Goal: Transaction & Acquisition: Purchase product/service

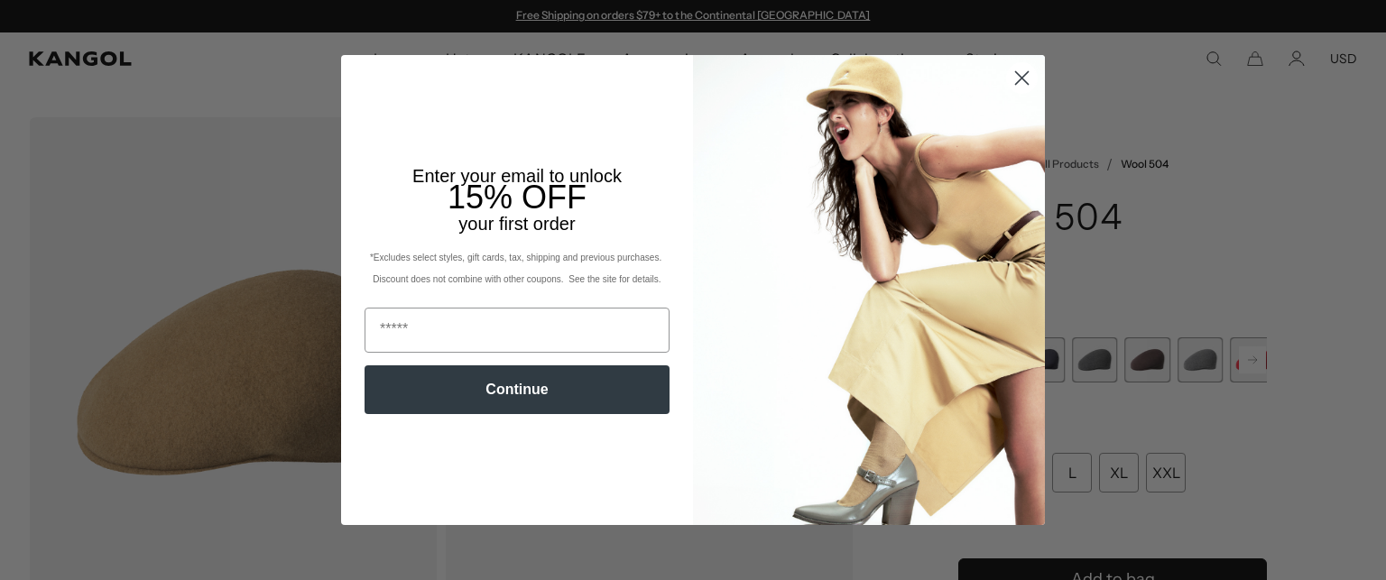
click at [1016, 80] on icon "Close dialog" at bounding box center [1022, 78] width 13 height 13
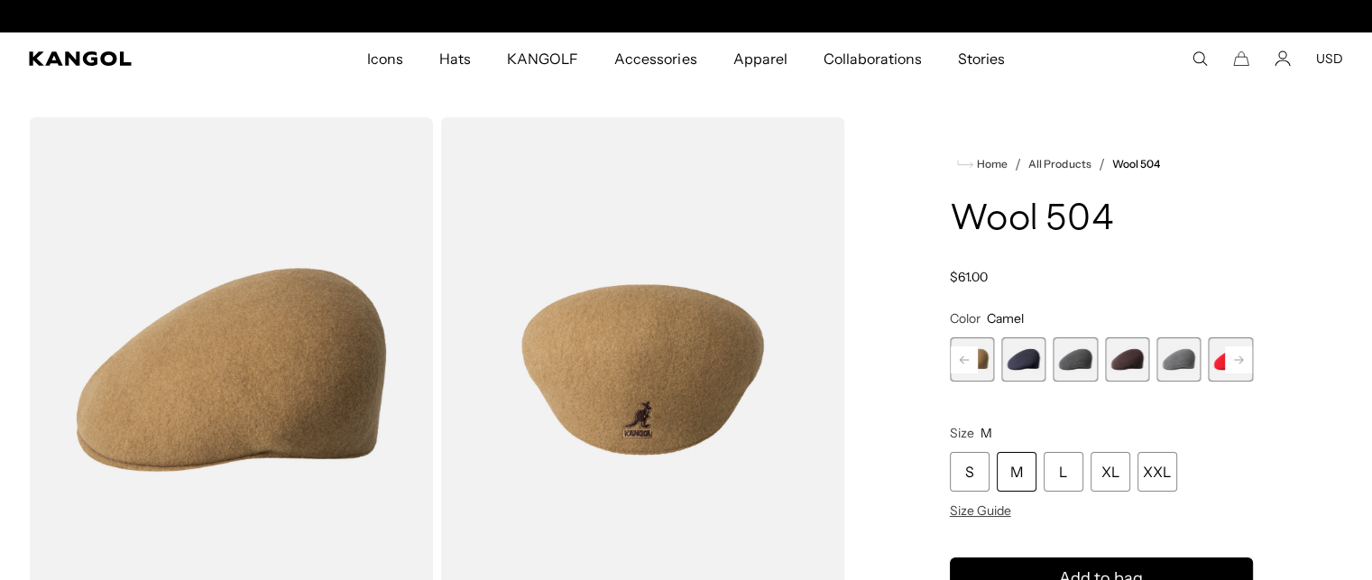
scroll to position [0, 372]
click at [1032, 346] on span "12 of 21" at bounding box center [1023, 359] width 44 height 44
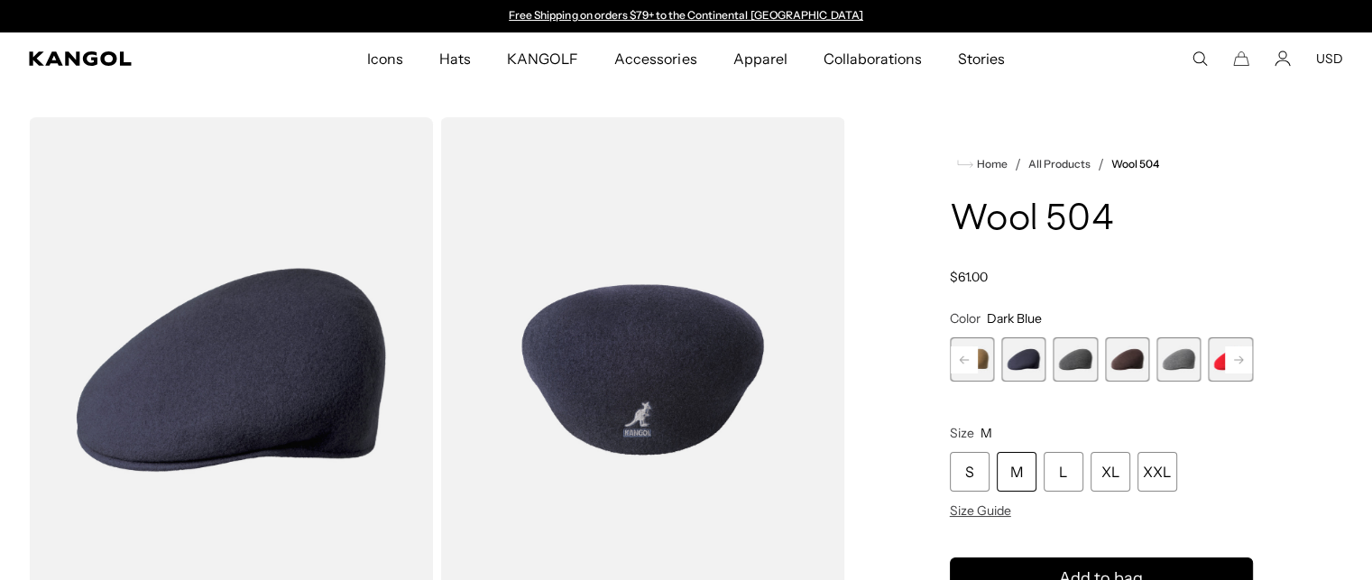
click at [1072, 372] on span "13 of 21" at bounding box center [1076, 359] width 44 height 44
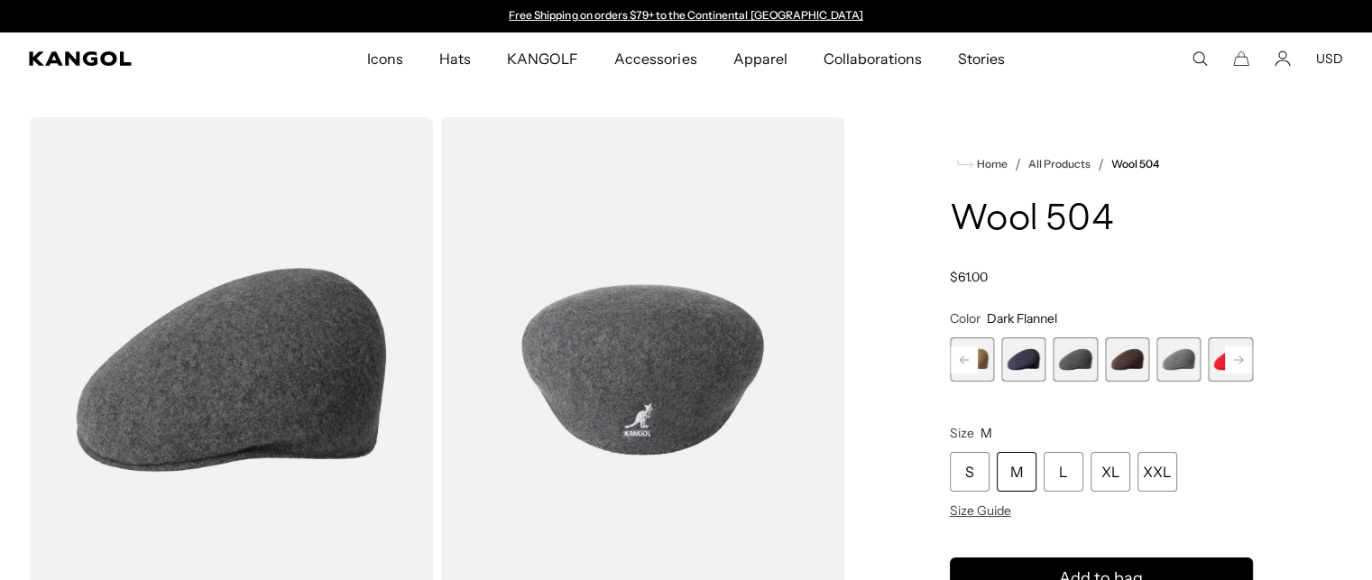
click at [1123, 363] on span "14 of 21" at bounding box center [1127, 359] width 44 height 44
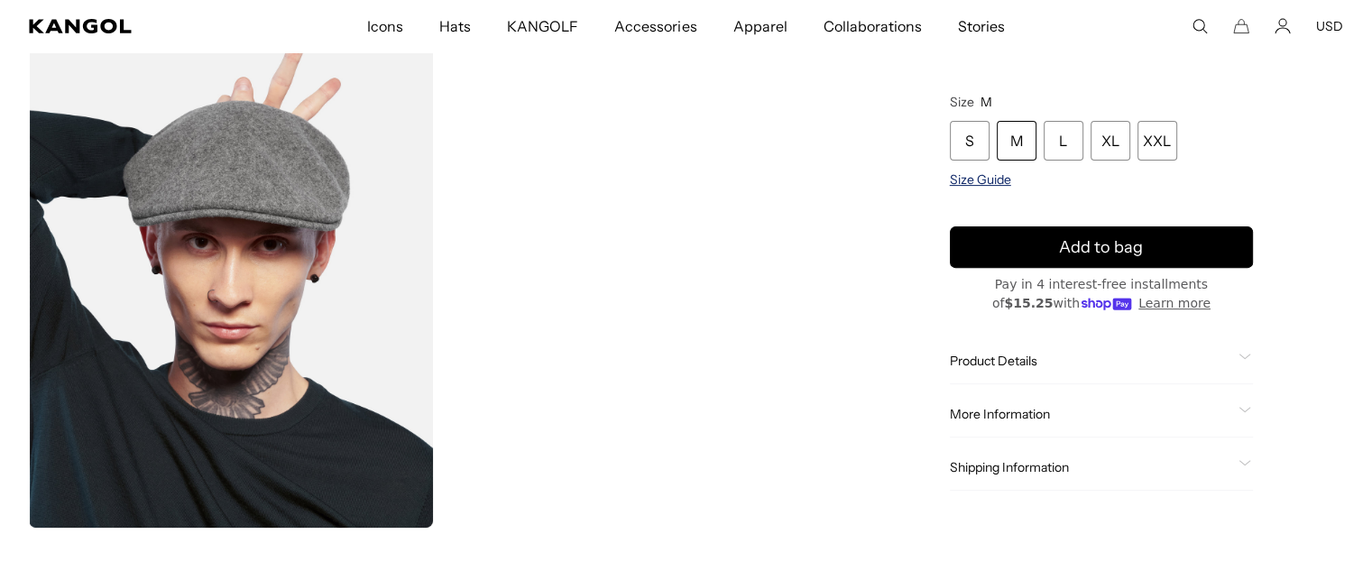
click at [965, 185] on span "Size Guide" at bounding box center [980, 180] width 61 height 16
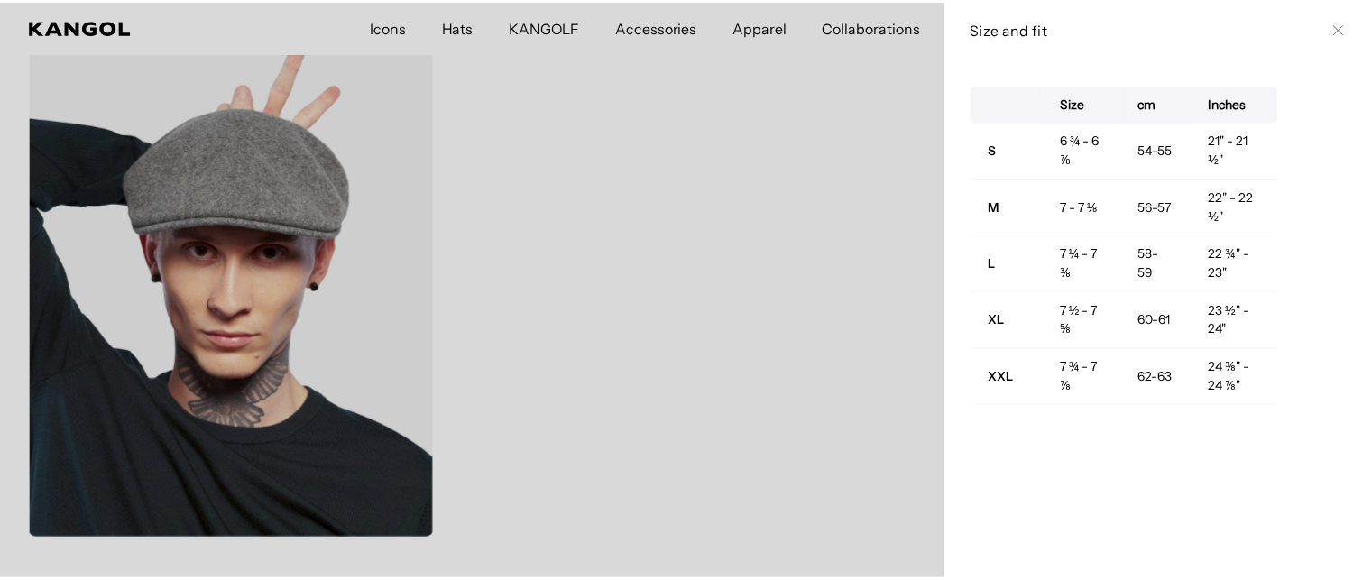
scroll to position [0, 372]
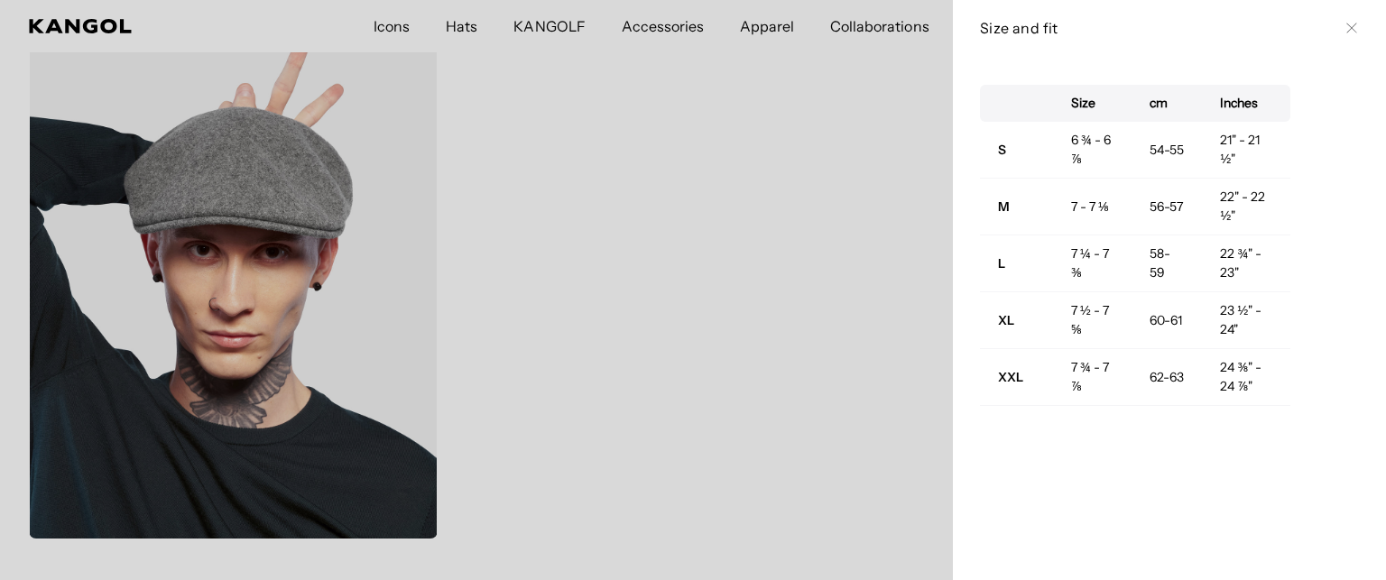
click at [1346, 28] on icon at bounding box center [1351, 28] width 11 height 11
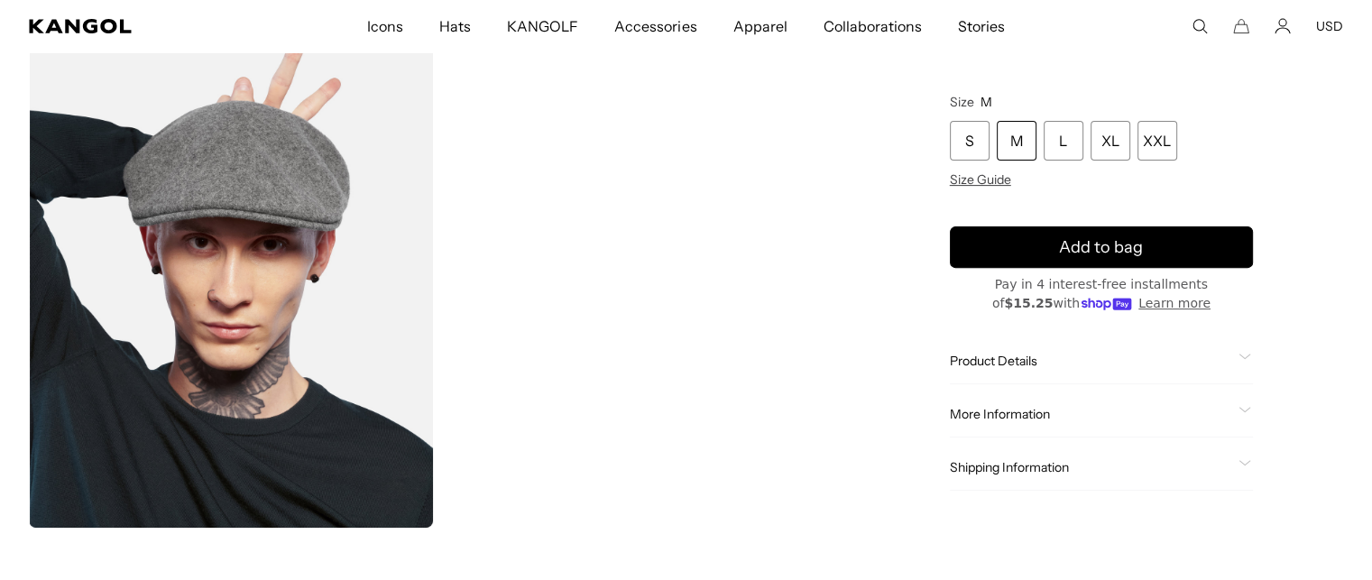
scroll to position [0, 0]
click at [1028, 142] on div "M" at bounding box center [1017, 142] width 40 height 40
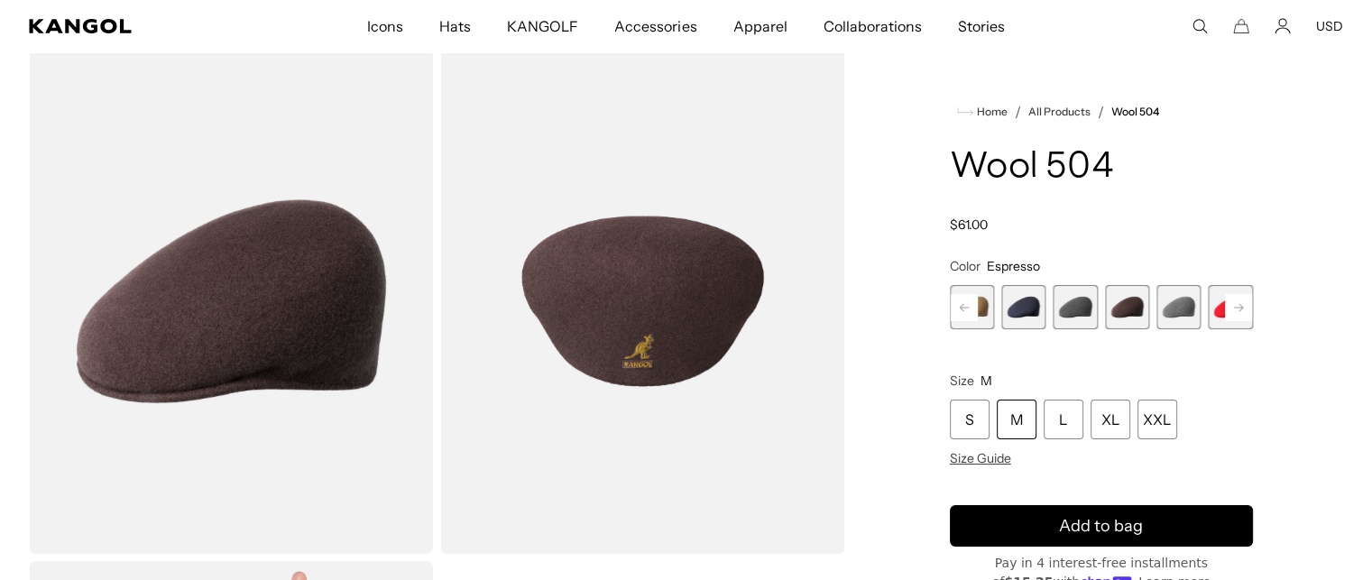
click at [1009, 425] on div "M" at bounding box center [1017, 420] width 40 height 40
click at [1062, 104] on ul "Home / All Products / Wool 504" at bounding box center [1101, 112] width 303 height 22
click at [1056, 109] on link "All Products" at bounding box center [1060, 112] width 62 height 13
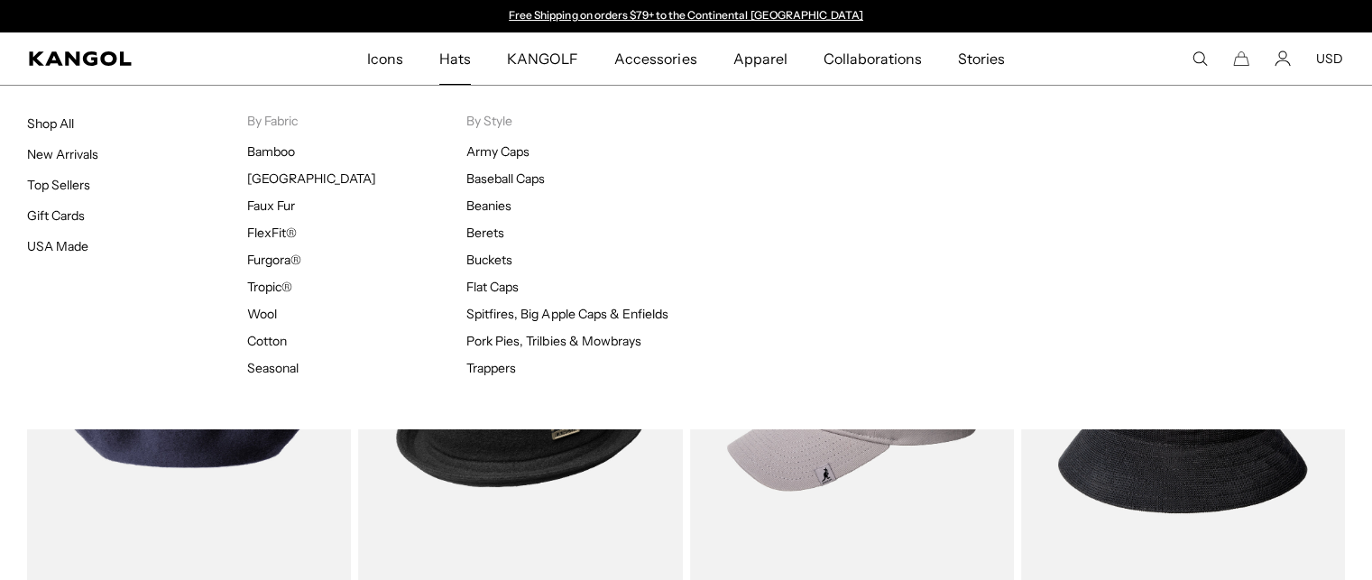
click at [447, 65] on span "Hats" at bounding box center [455, 58] width 32 height 52
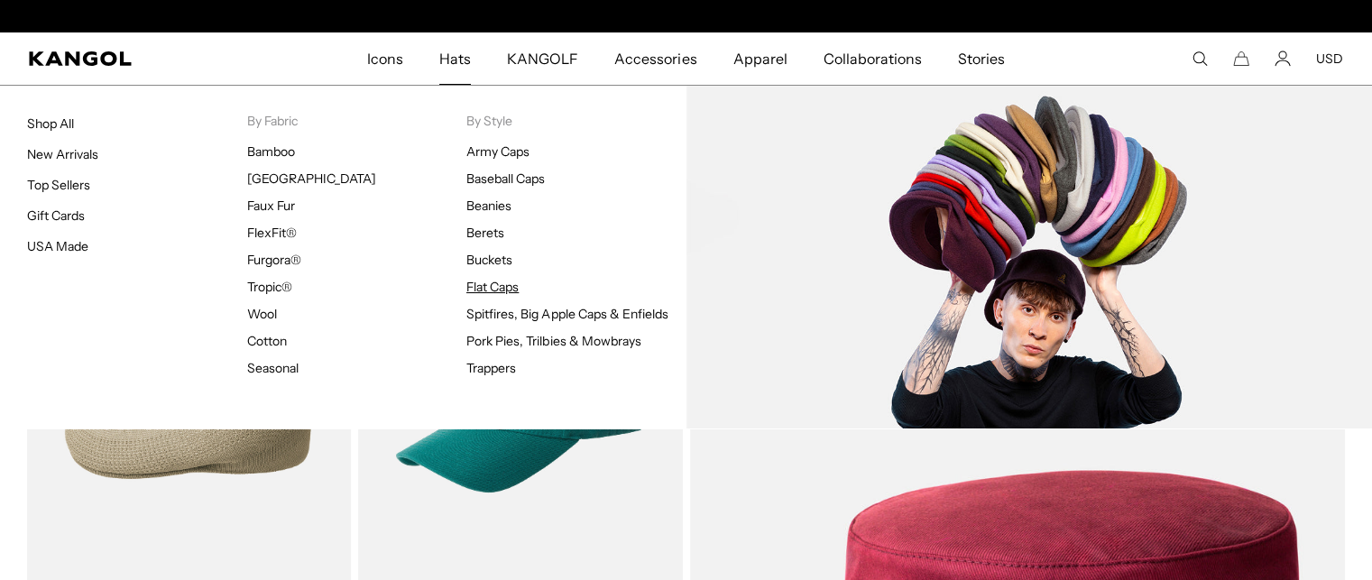
scroll to position [0, 372]
click at [475, 288] on link "Flat Caps" at bounding box center [492, 287] width 52 height 16
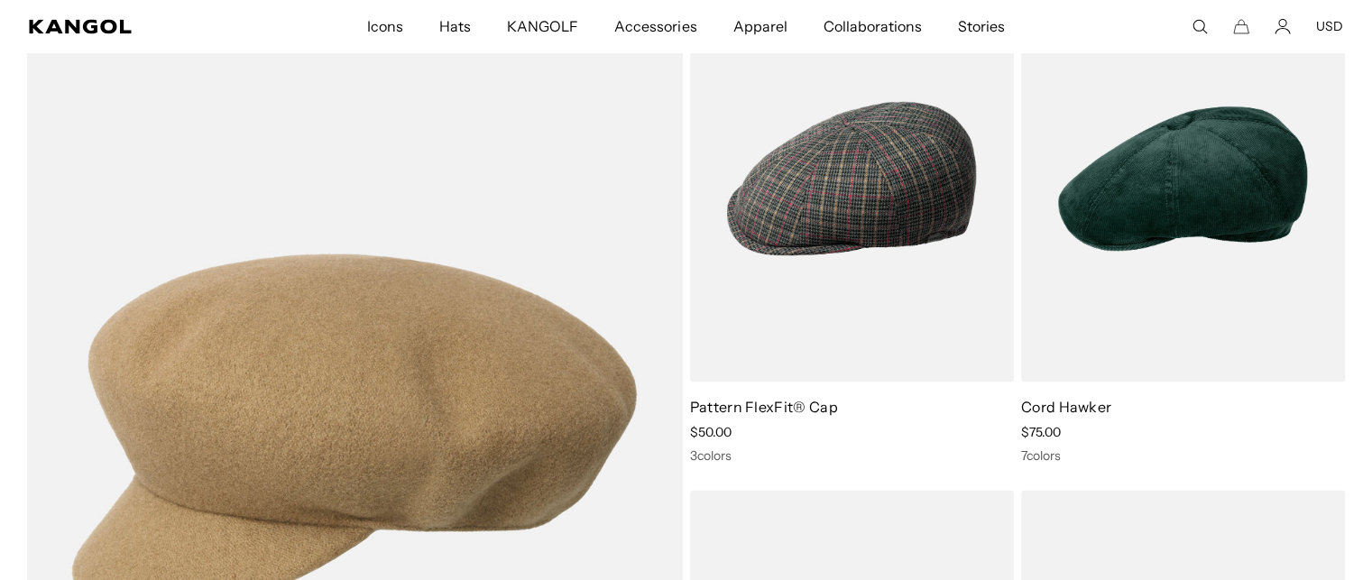
scroll to position [3409, 0]
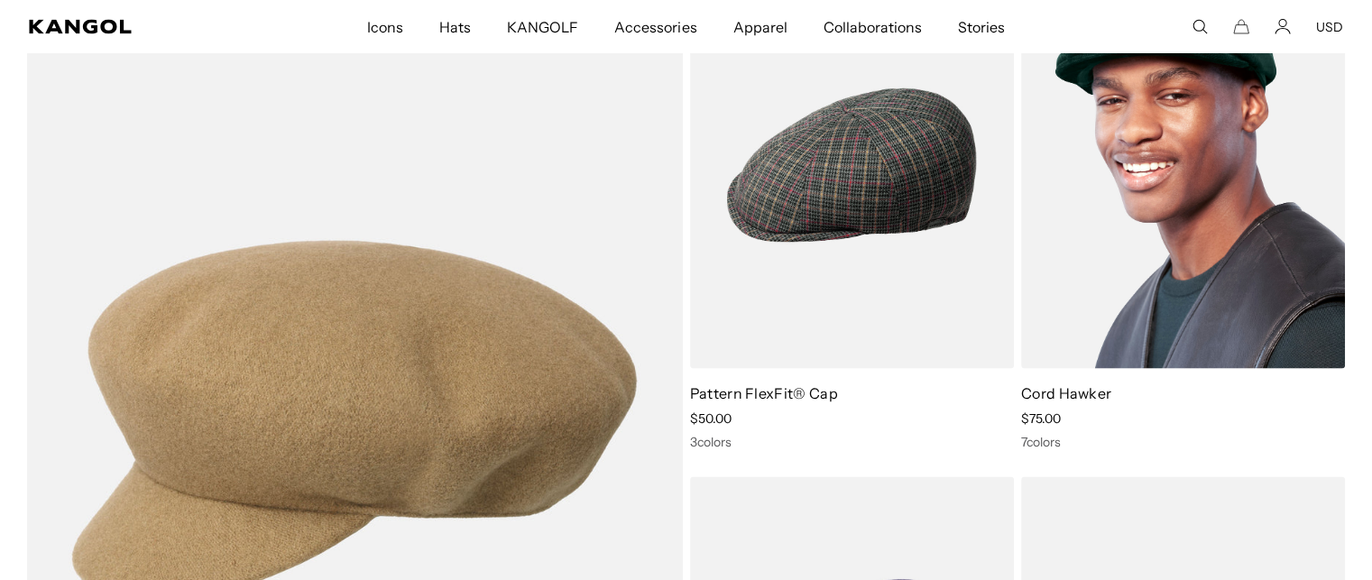
click at [1236, 198] on img at bounding box center [1183, 164] width 324 height 407
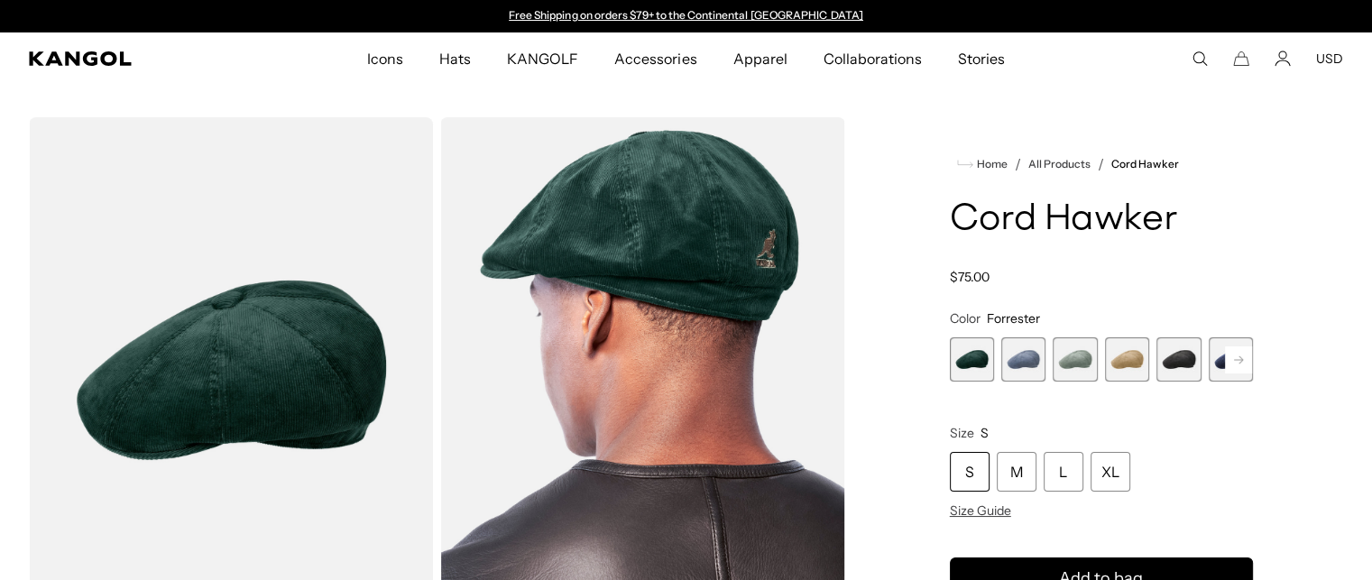
click at [1025, 365] on span "2 of 9" at bounding box center [1023, 359] width 44 height 44
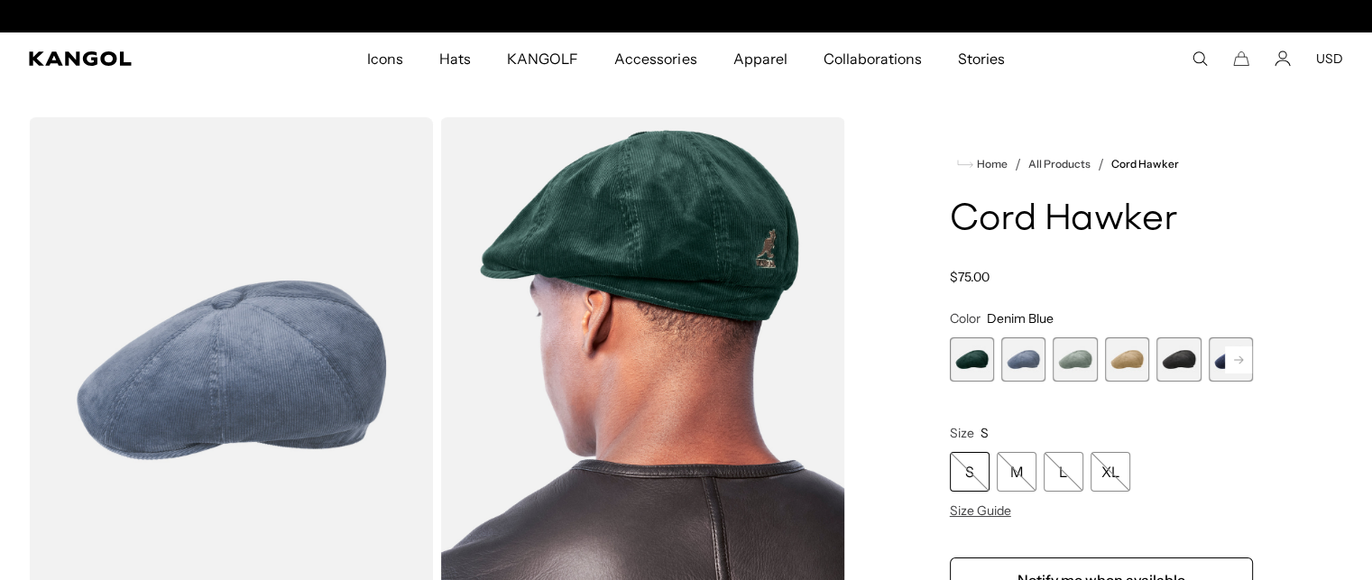
scroll to position [0, 372]
click at [1086, 367] on span "3 of 9" at bounding box center [1075, 359] width 44 height 44
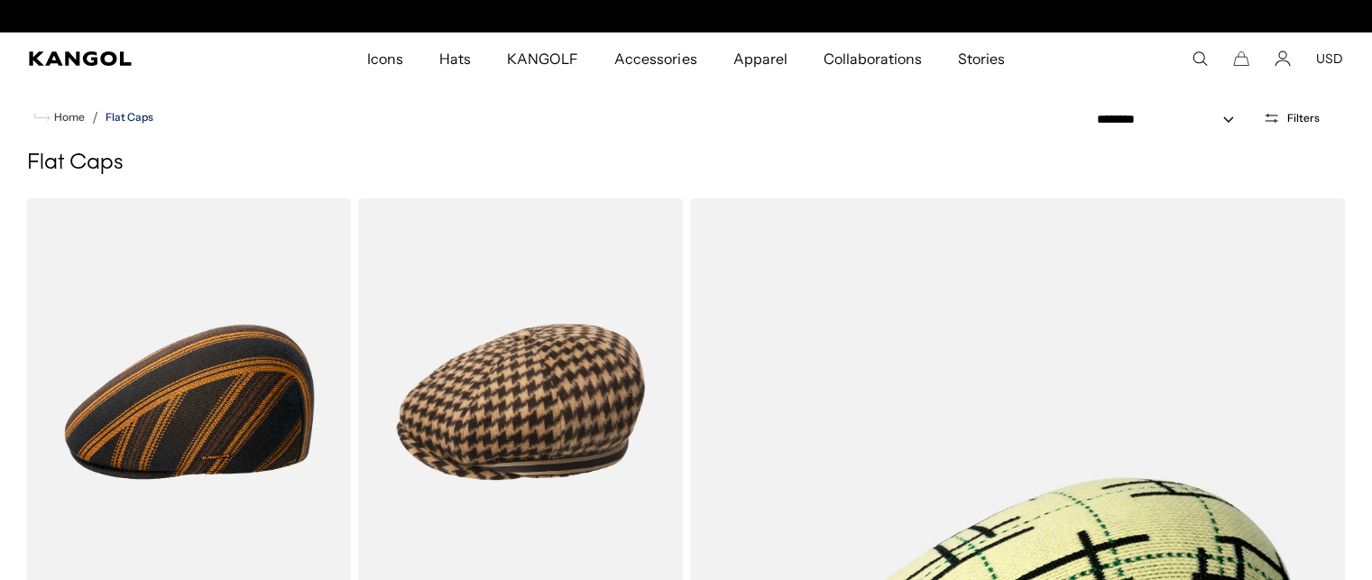
click at [130, 116] on link "Flat Caps" at bounding box center [130, 117] width 48 height 13
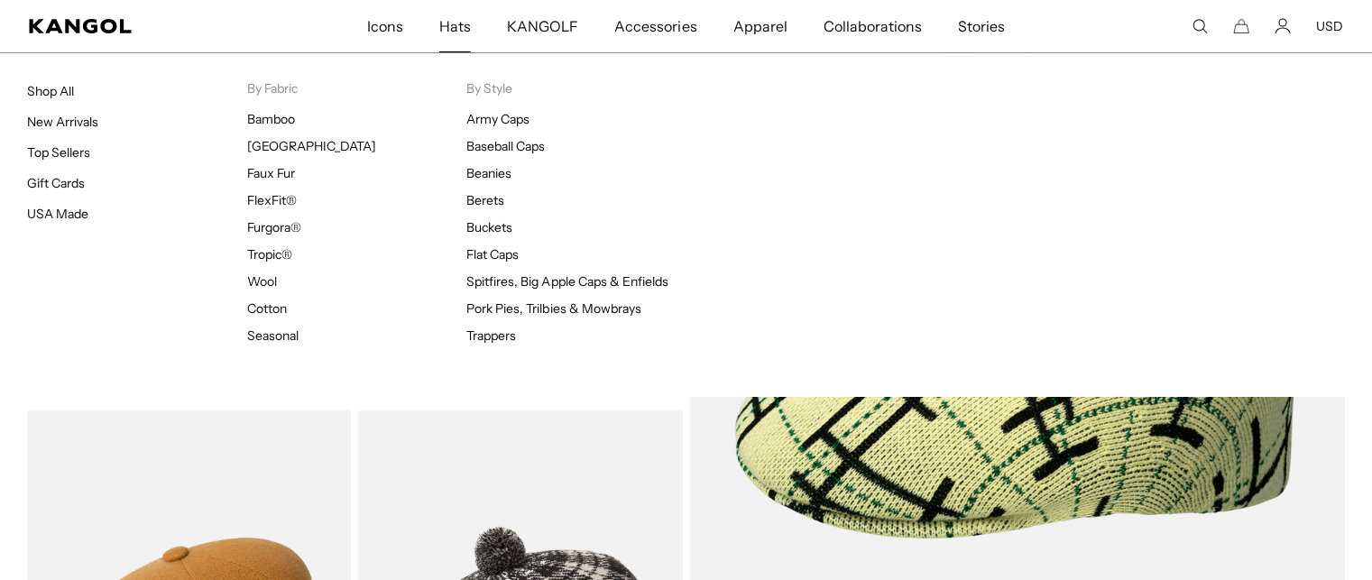
click at [457, 14] on span "Hats" at bounding box center [455, 26] width 32 height 52
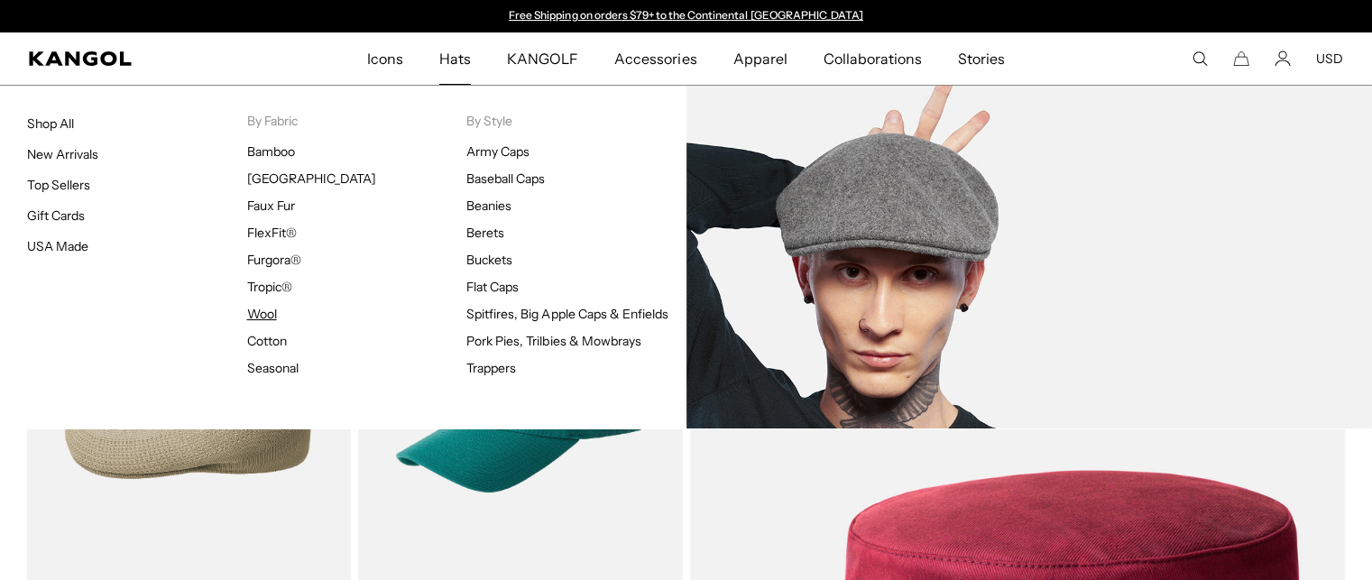
click at [259, 317] on link "Wool" at bounding box center [262, 314] width 30 height 16
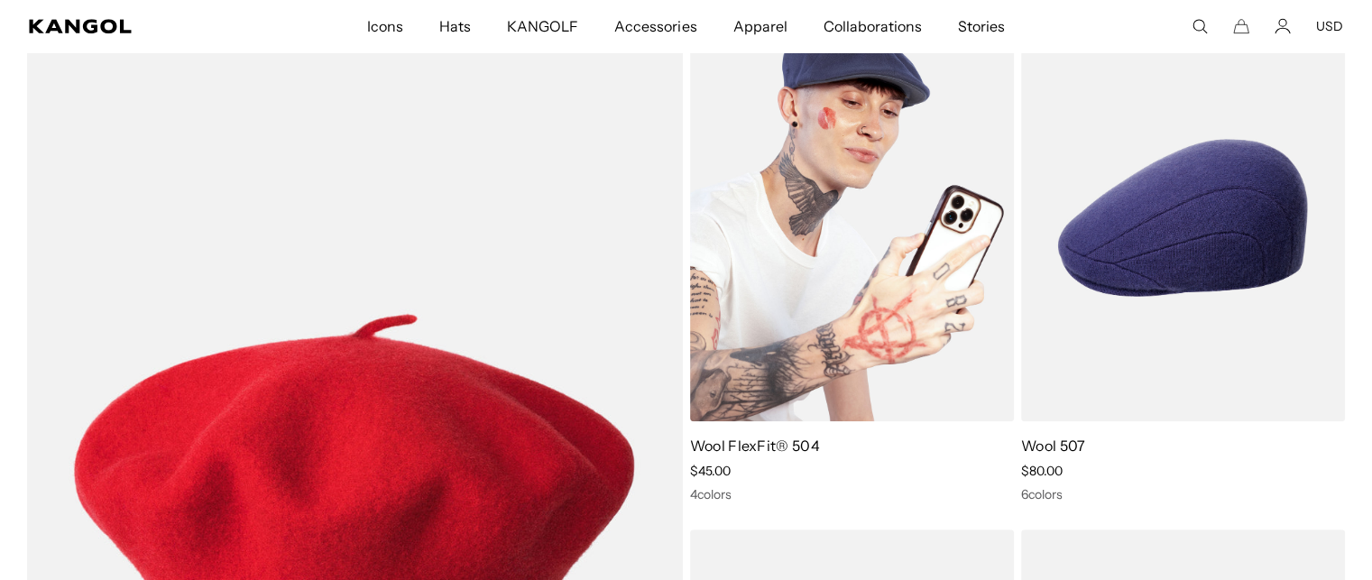
scroll to position [0, 372]
click at [871, 180] on img at bounding box center [852, 217] width 324 height 407
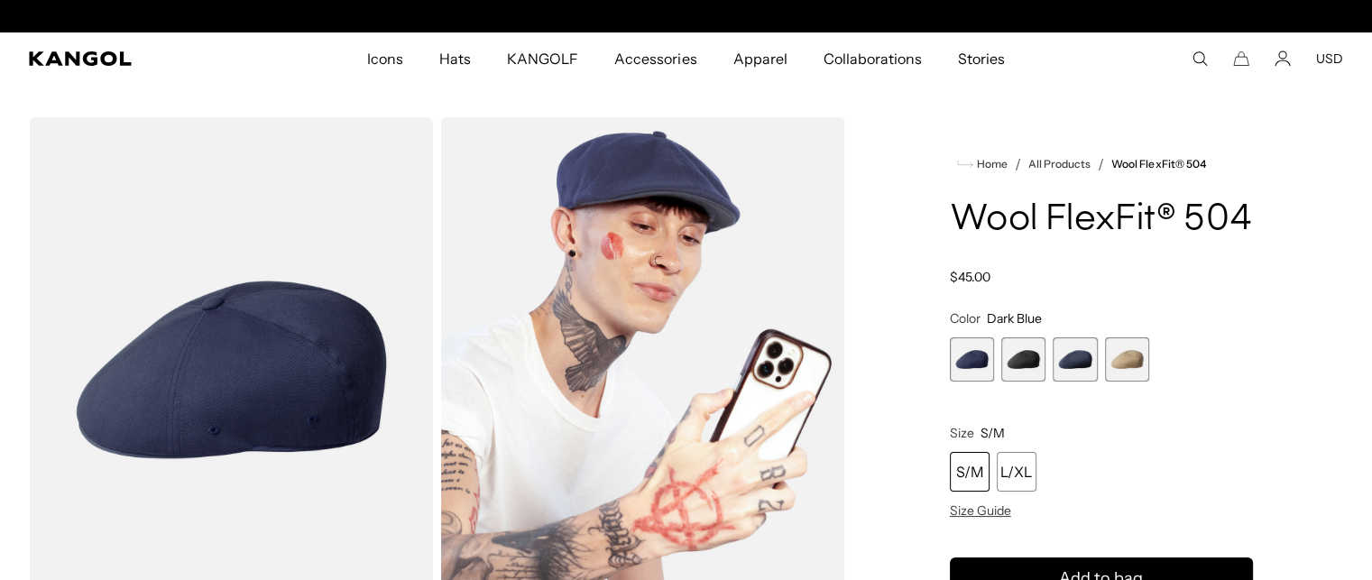
scroll to position [0, 372]
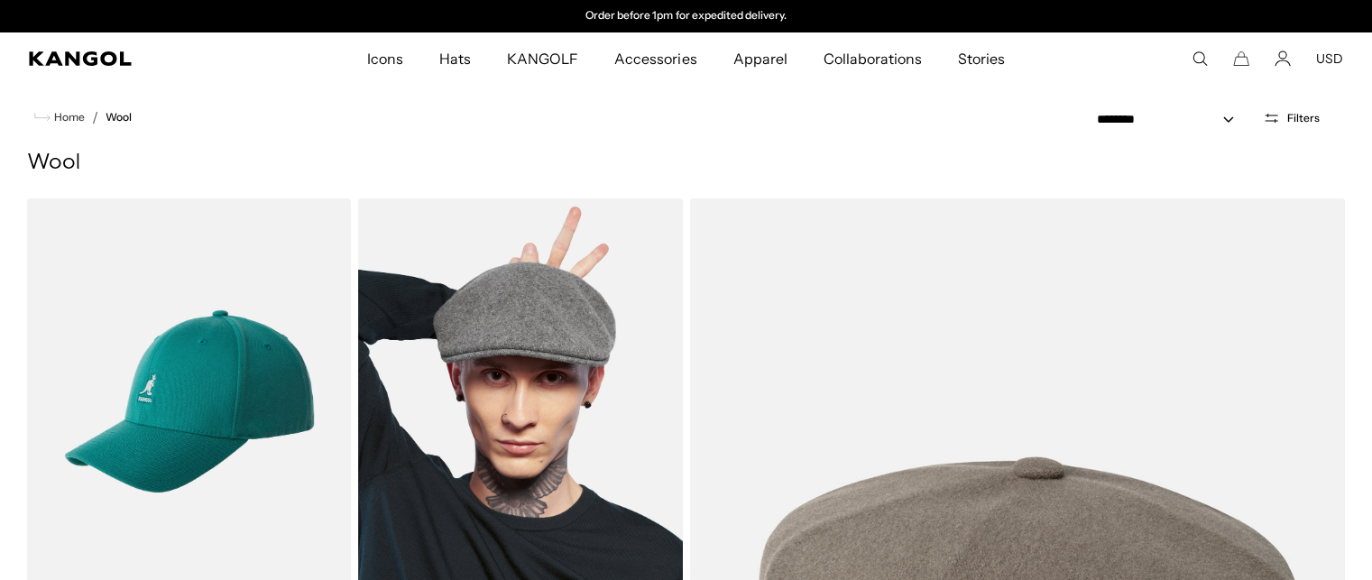
click at [532, 320] on img at bounding box center [520, 401] width 324 height 407
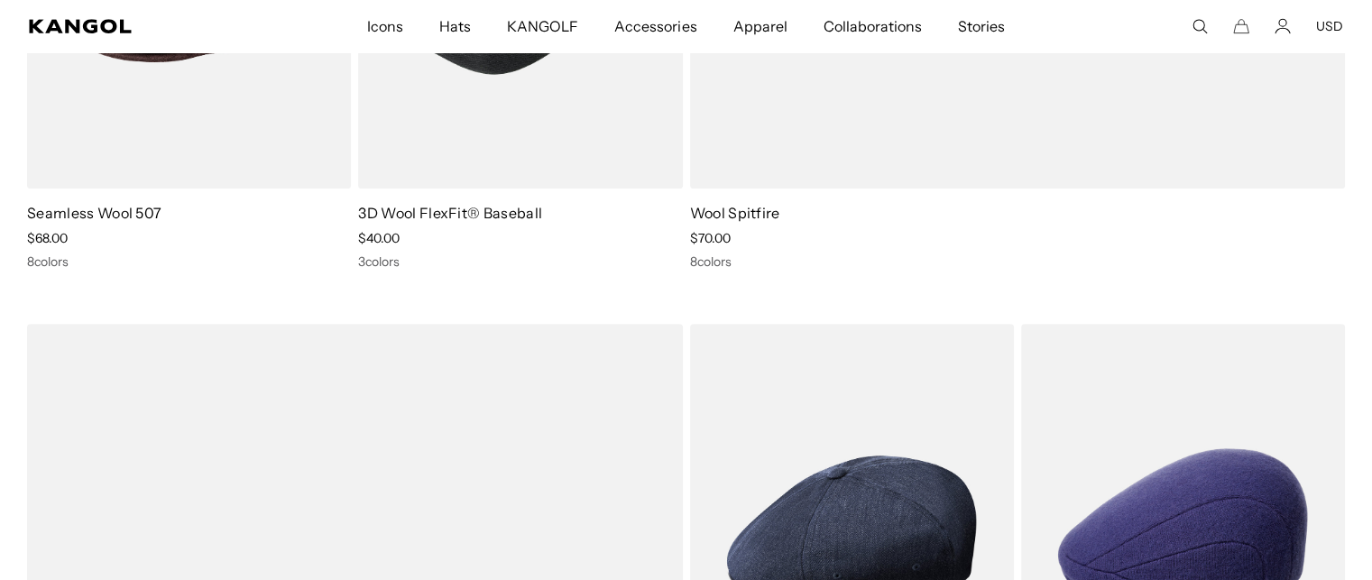
scroll to position [570, 0]
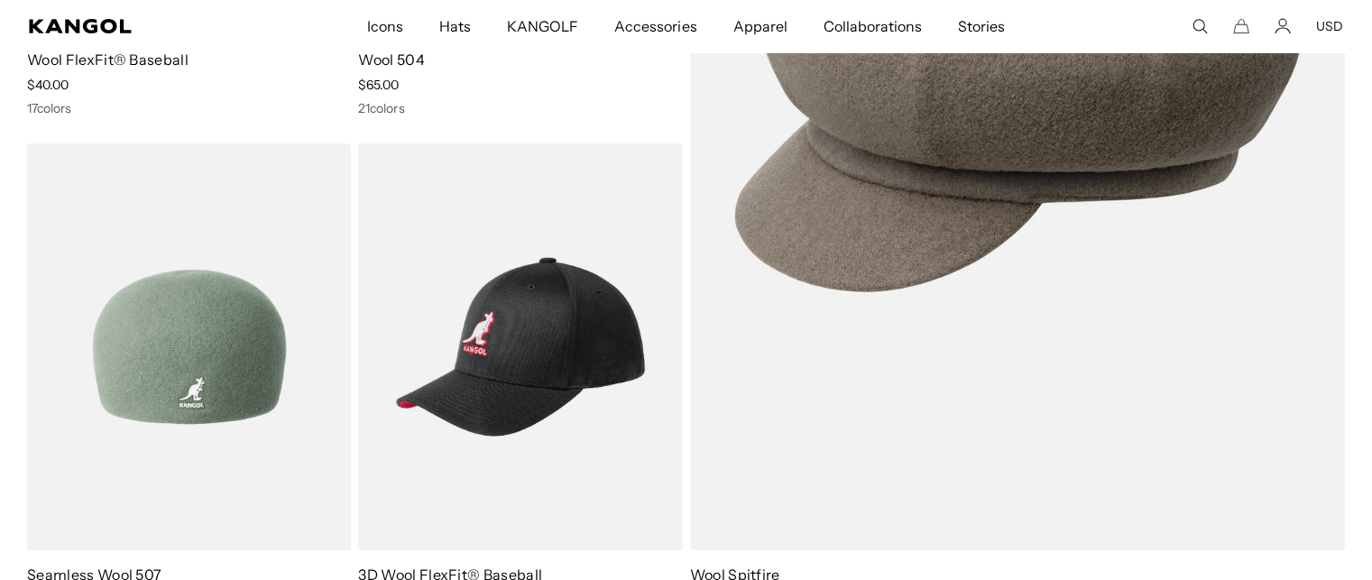
click at [219, 275] on img at bounding box center [189, 346] width 324 height 407
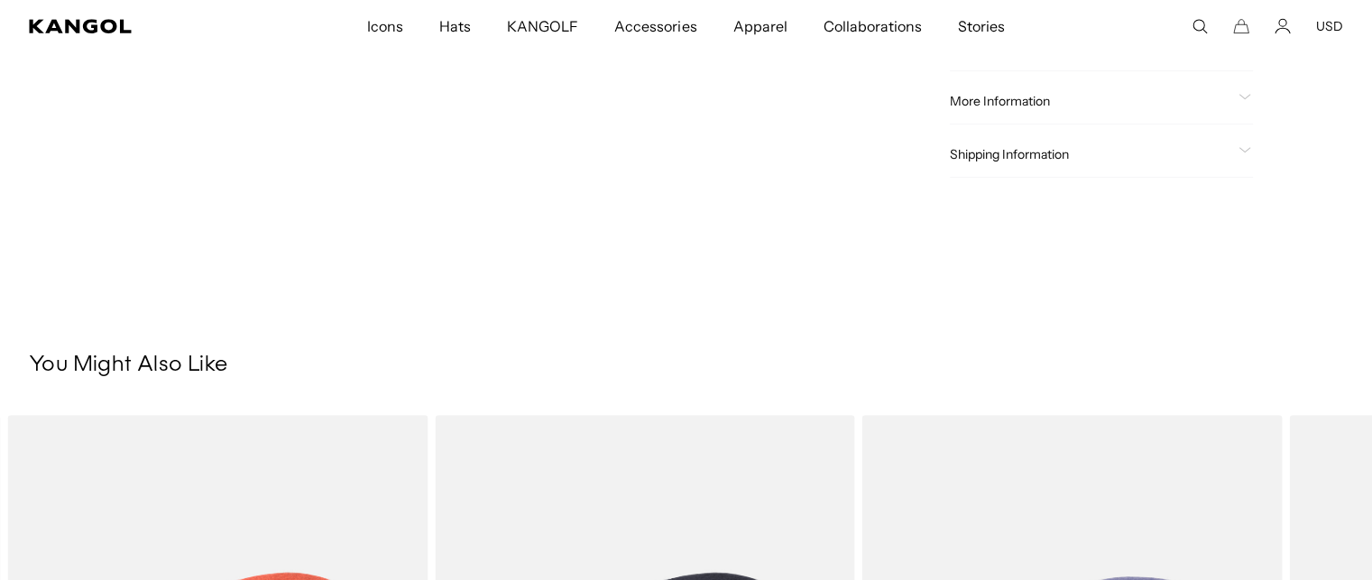
click at [1246, 95] on icon at bounding box center [1245, 98] width 13 height 6
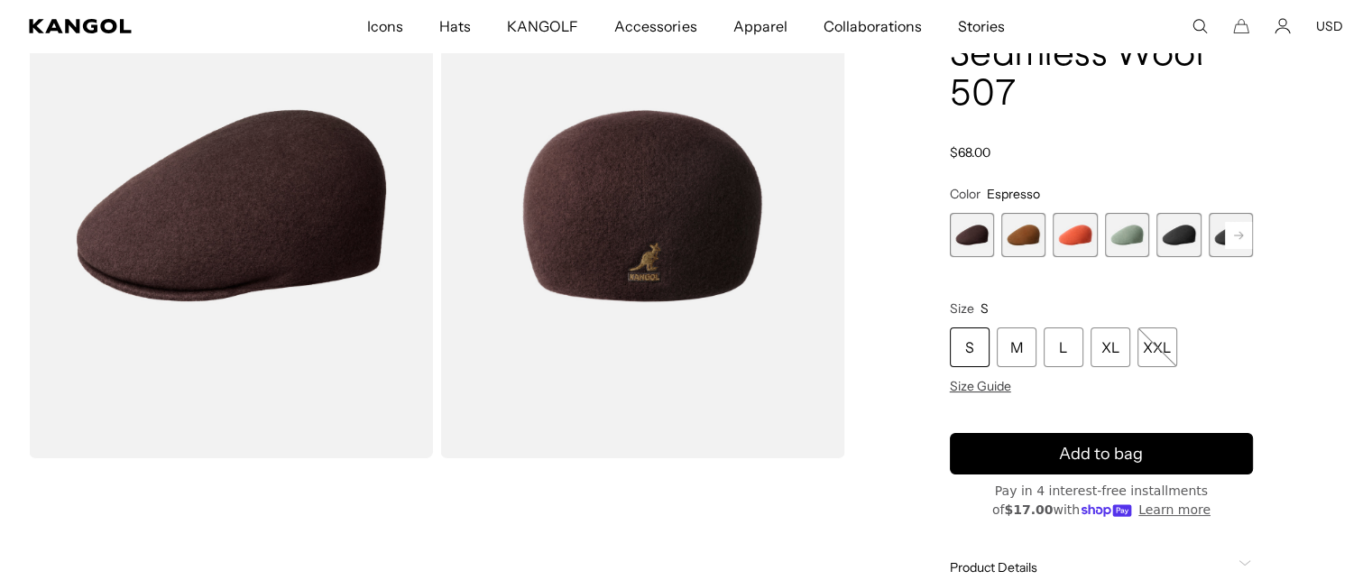
scroll to position [0, 372]
click at [978, 232] on span "1 of 9" at bounding box center [972, 235] width 44 height 44
click at [1021, 352] on div "M" at bounding box center [1017, 348] width 40 height 40
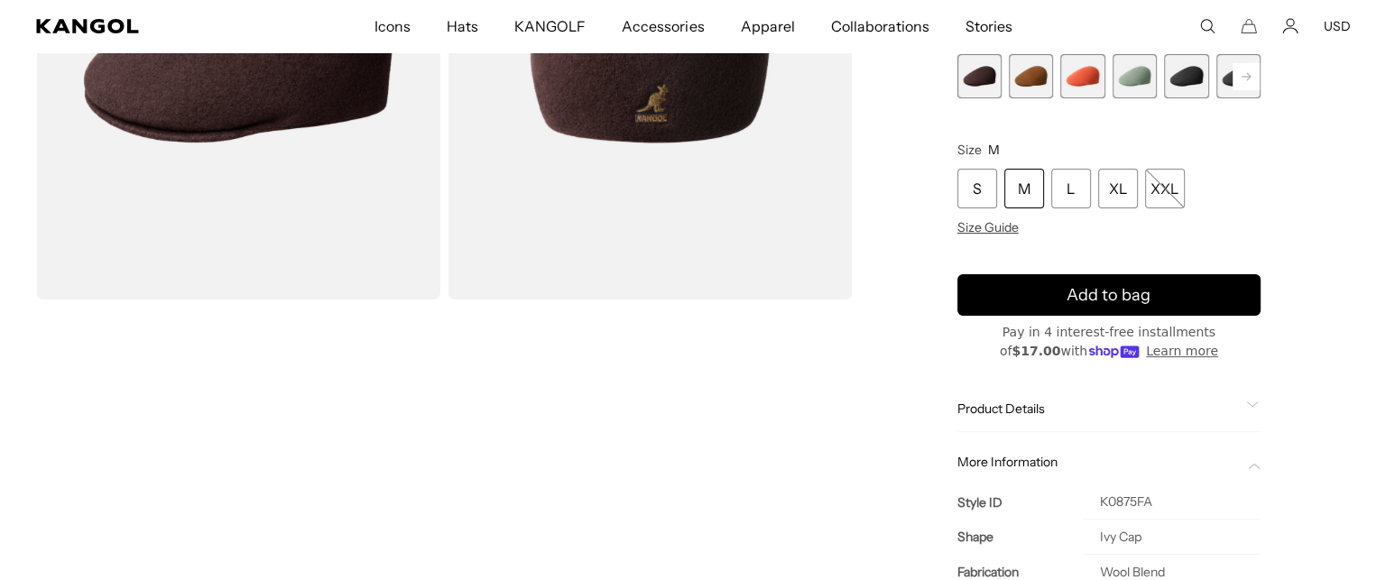
scroll to position [333, 0]
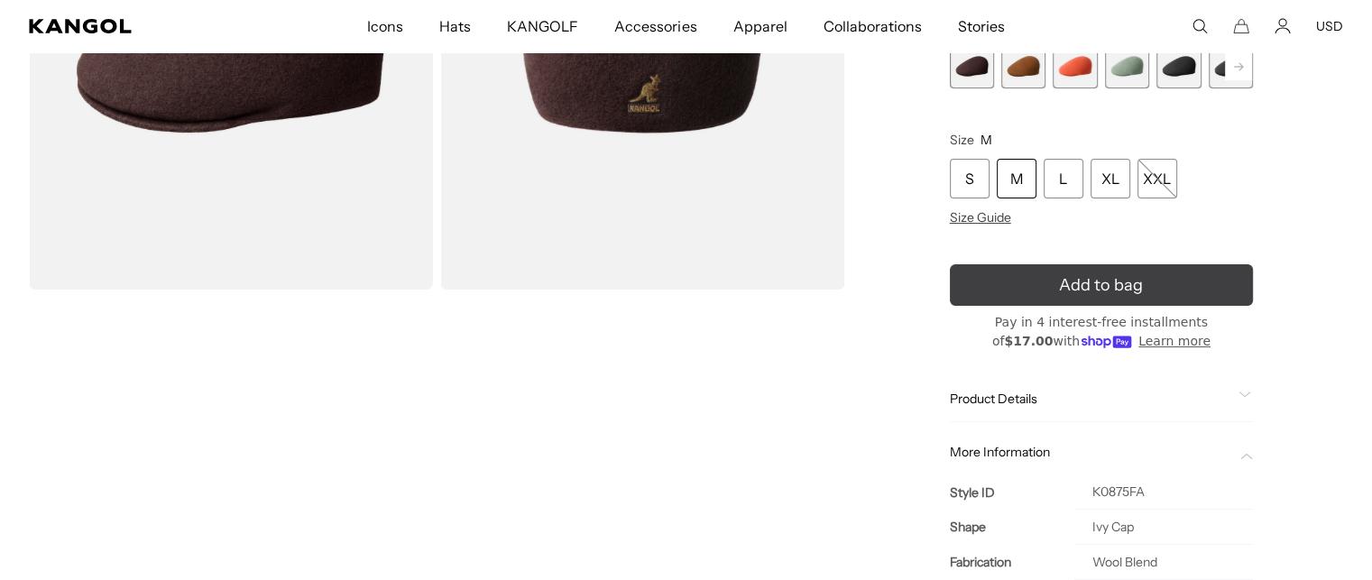
click at [1097, 270] on button "Add to bag" at bounding box center [1101, 285] width 303 height 42
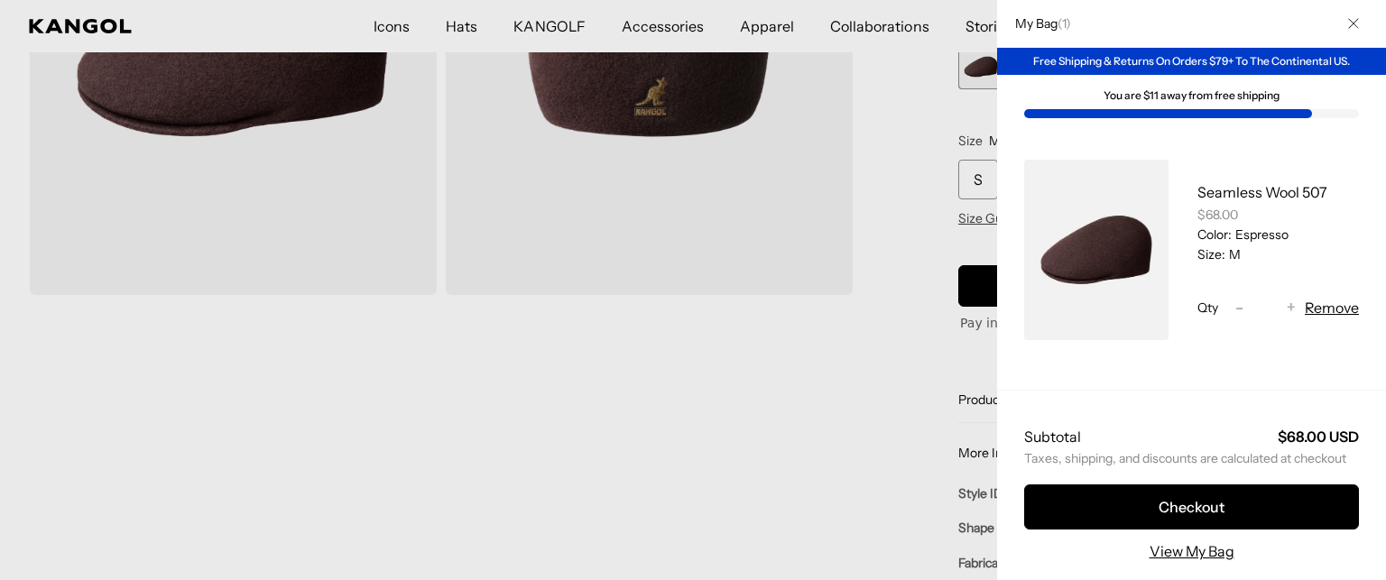
scroll to position [0, 0]
click at [453, 16] on div at bounding box center [693, 290] width 1386 height 580
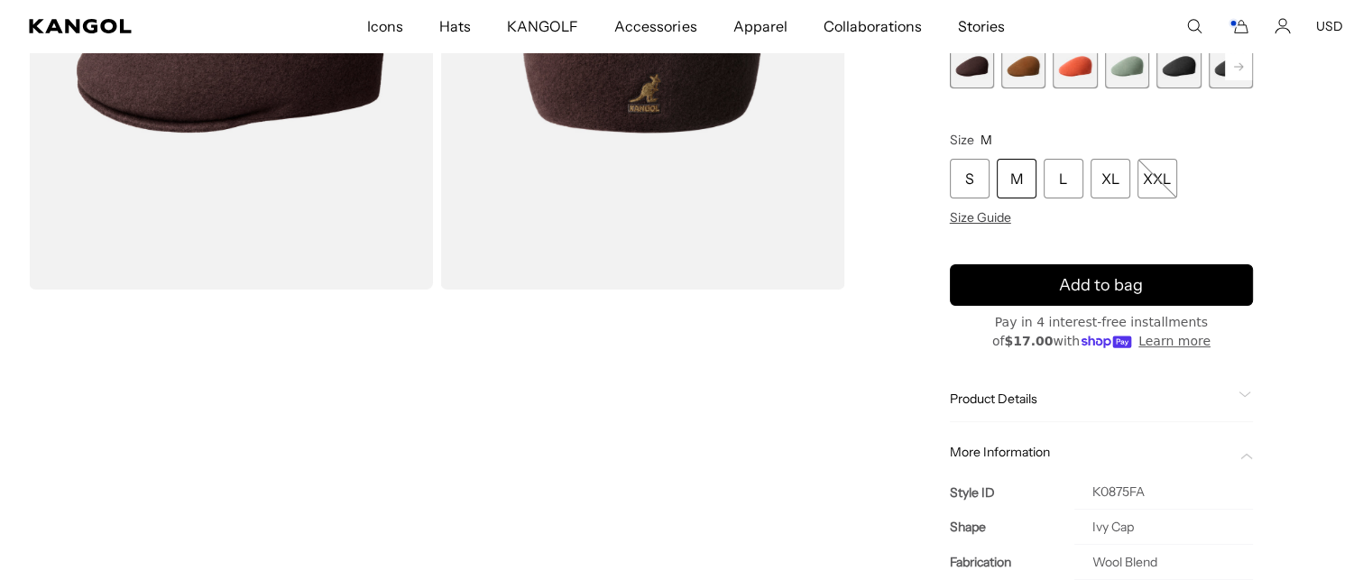
click at [656, 26] on span "Accessories" at bounding box center [655, 26] width 82 height 52
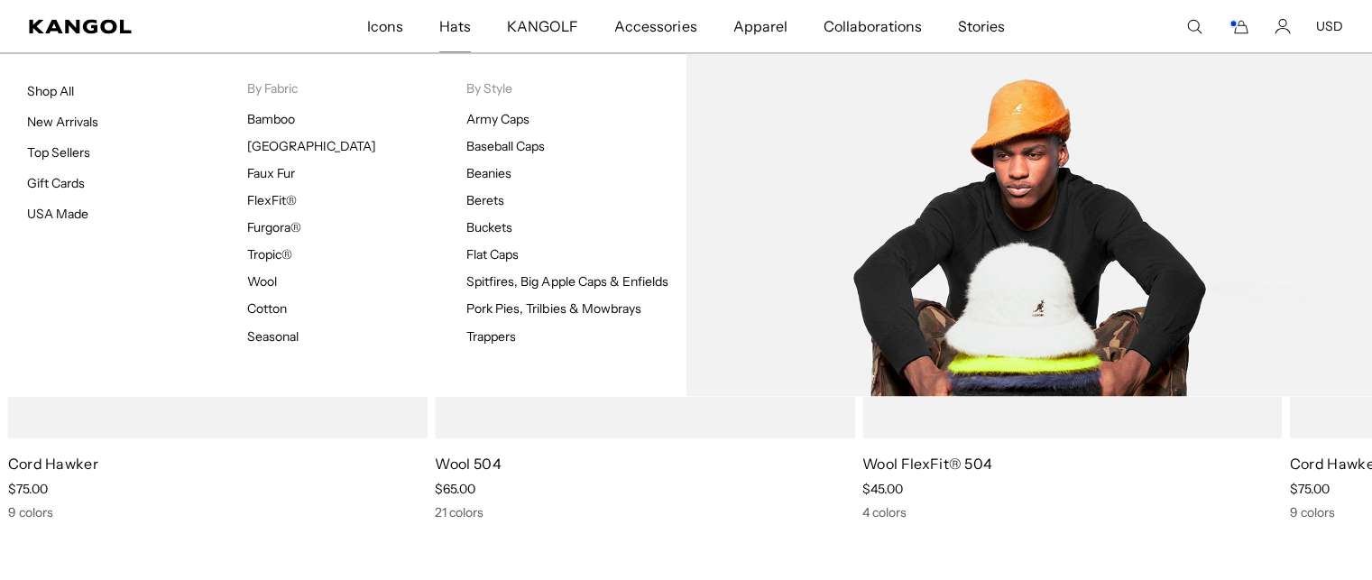
scroll to position [0, 372]
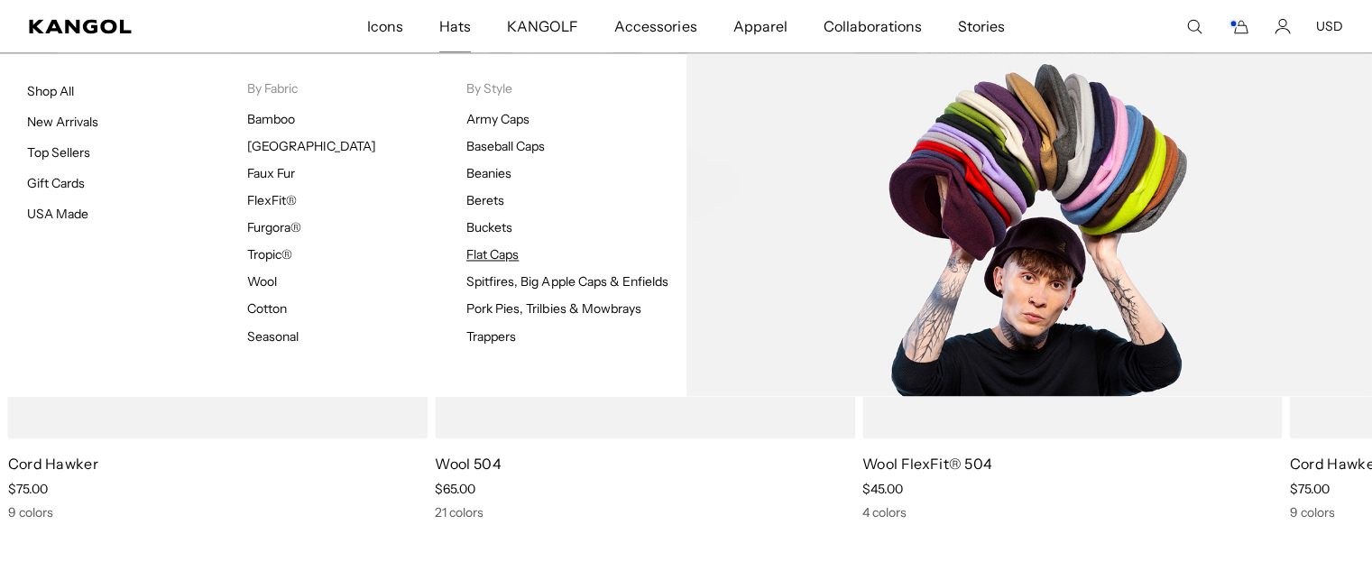
click at [503, 250] on link "Flat Caps" at bounding box center [492, 254] width 52 height 16
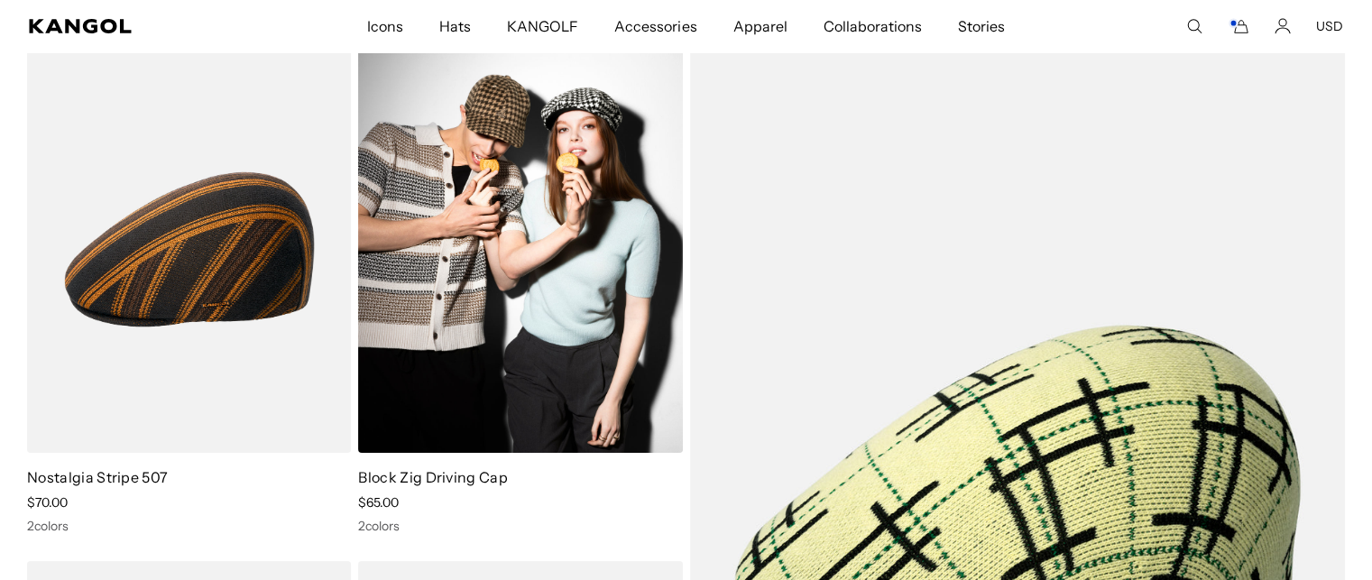
scroll to position [0, 372]
click at [494, 238] on img at bounding box center [520, 249] width 324 height 407
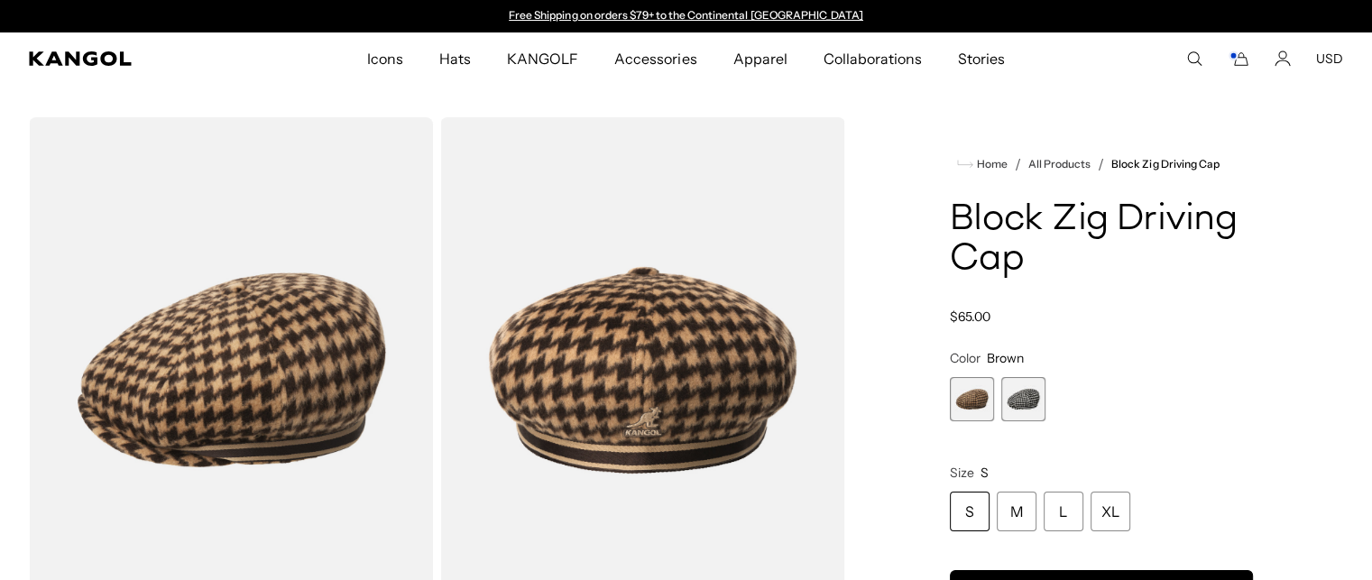
click at [1021, 401] on span "2 of 2" at bounding box center [1023, 399] width 44 height 44
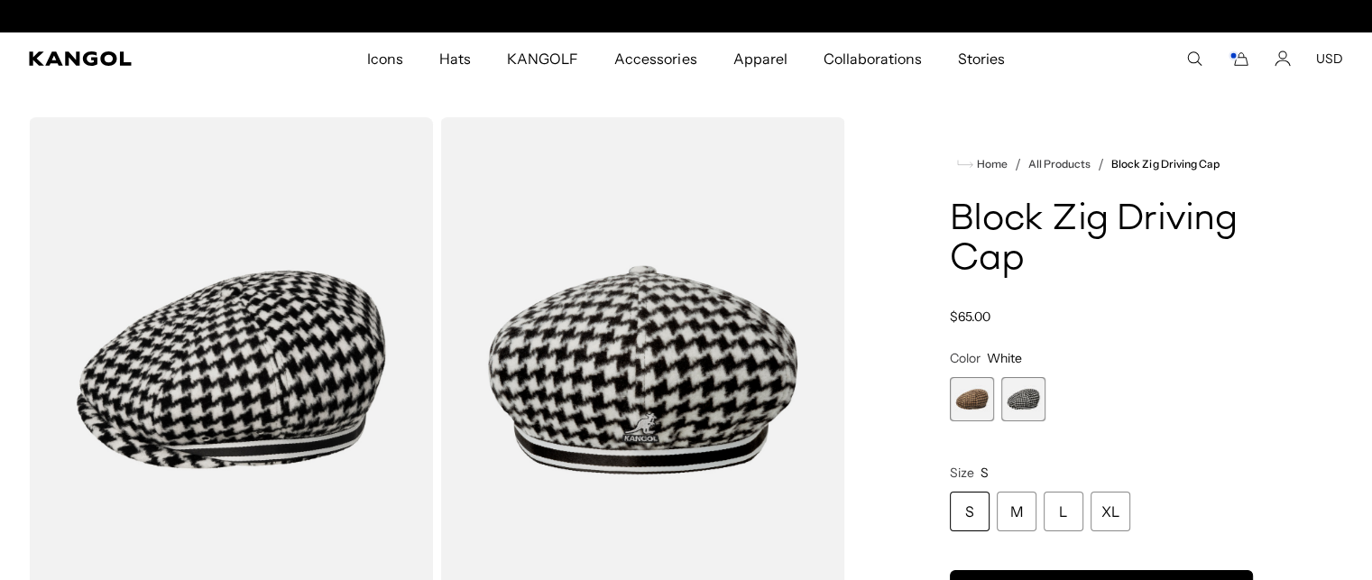
scroll to position [0, 372]
click at [985, 407] on span "1 of 2" at bounding box center [972, 399] width 44 height 44
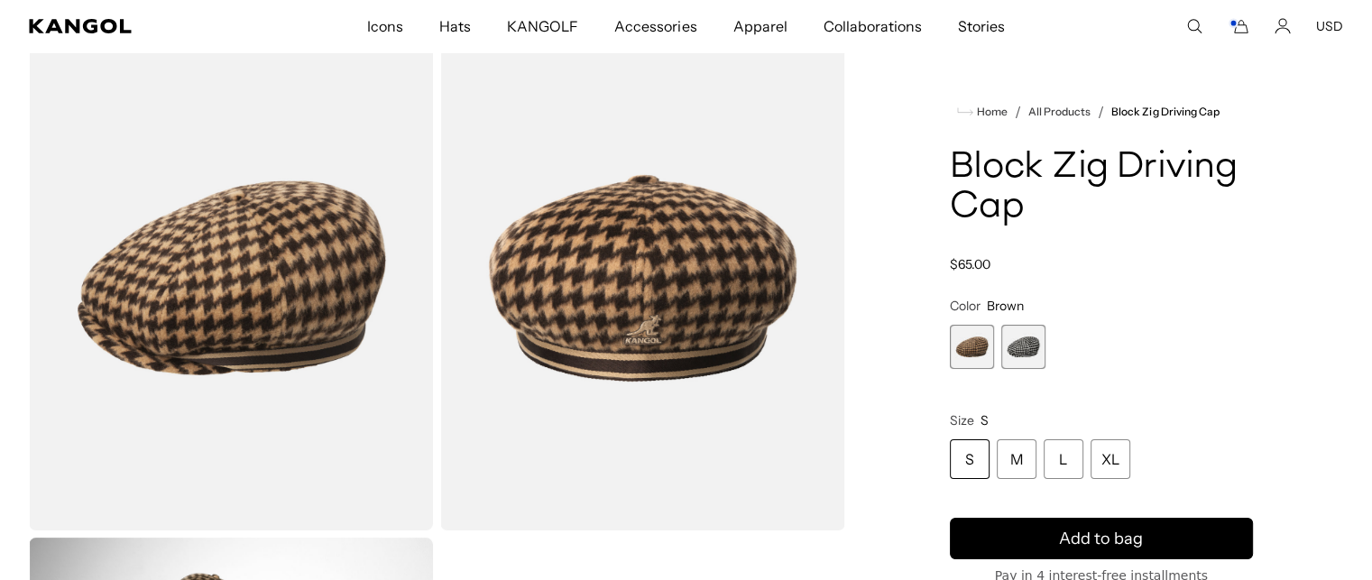
scroll to position [0, 372]
click at [1010, 458] on div "M" at bounding box center [1017, 459] width 40 height 40
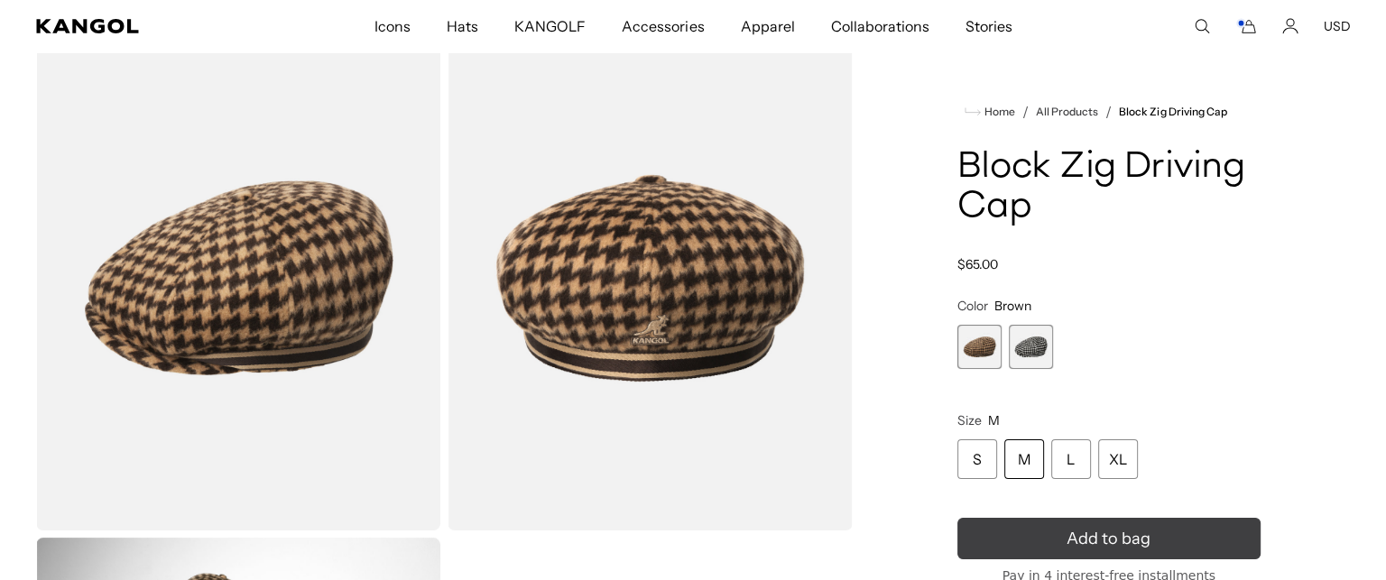
scroll to position [0, 372]
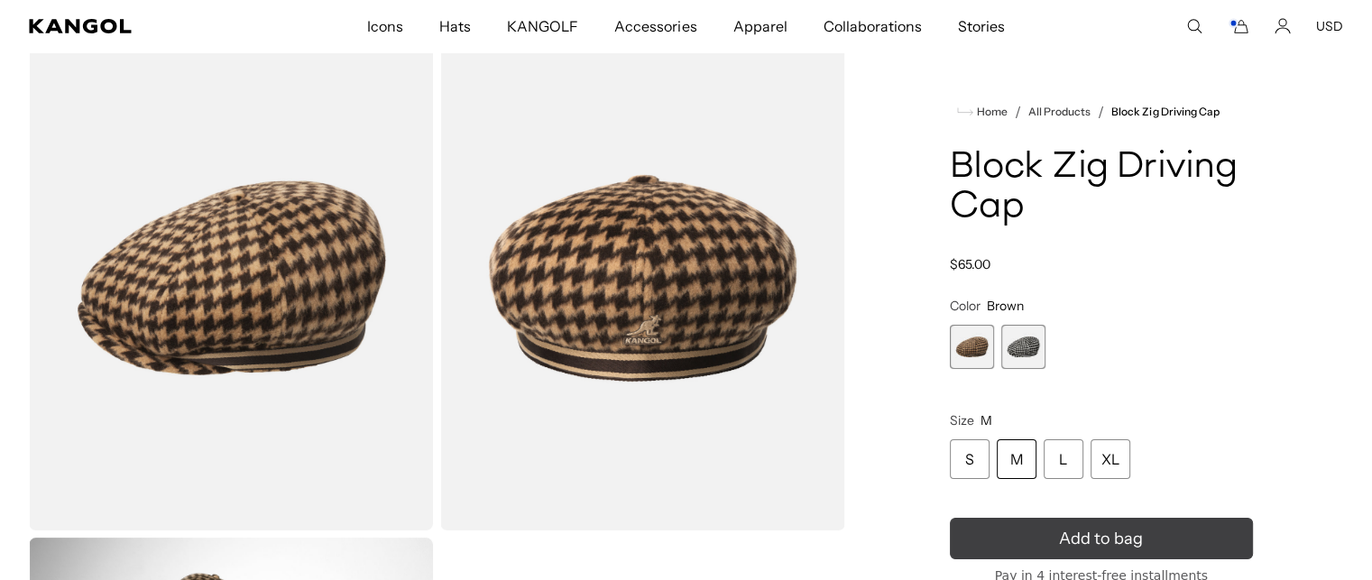
click at [1008, 545] on button "Add to bag" at bounding box center [1101, 539] width 303 height 42
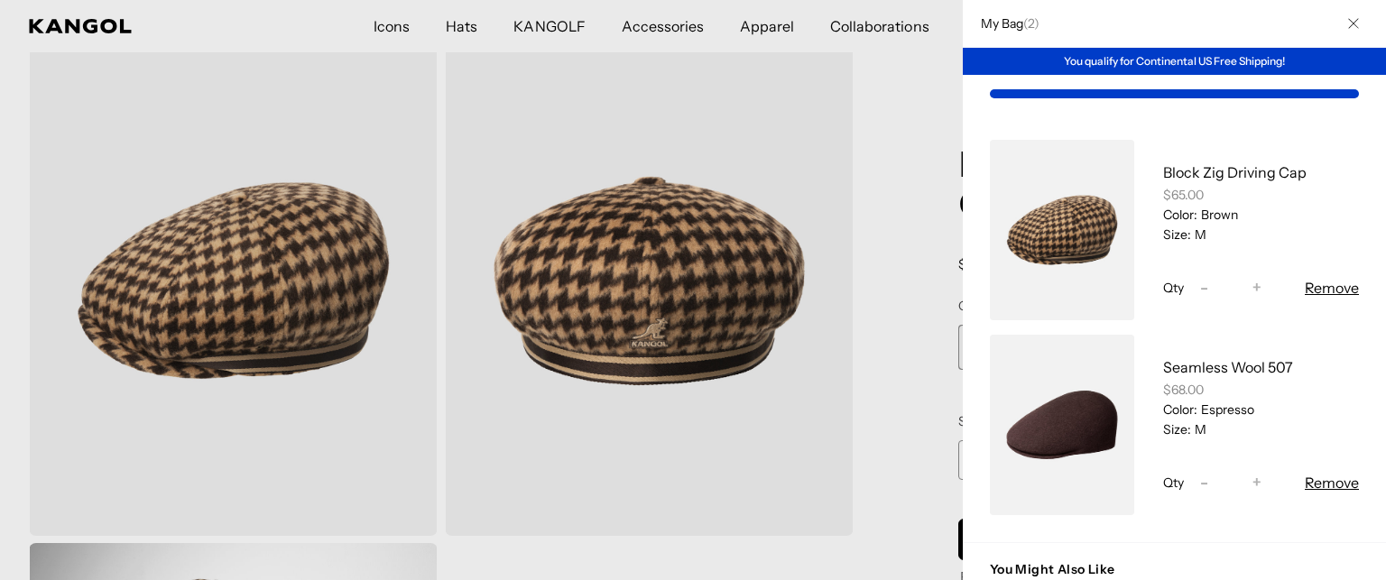
click at [454, 32] on div at bounding box center [693, 290] width 1386 height 580
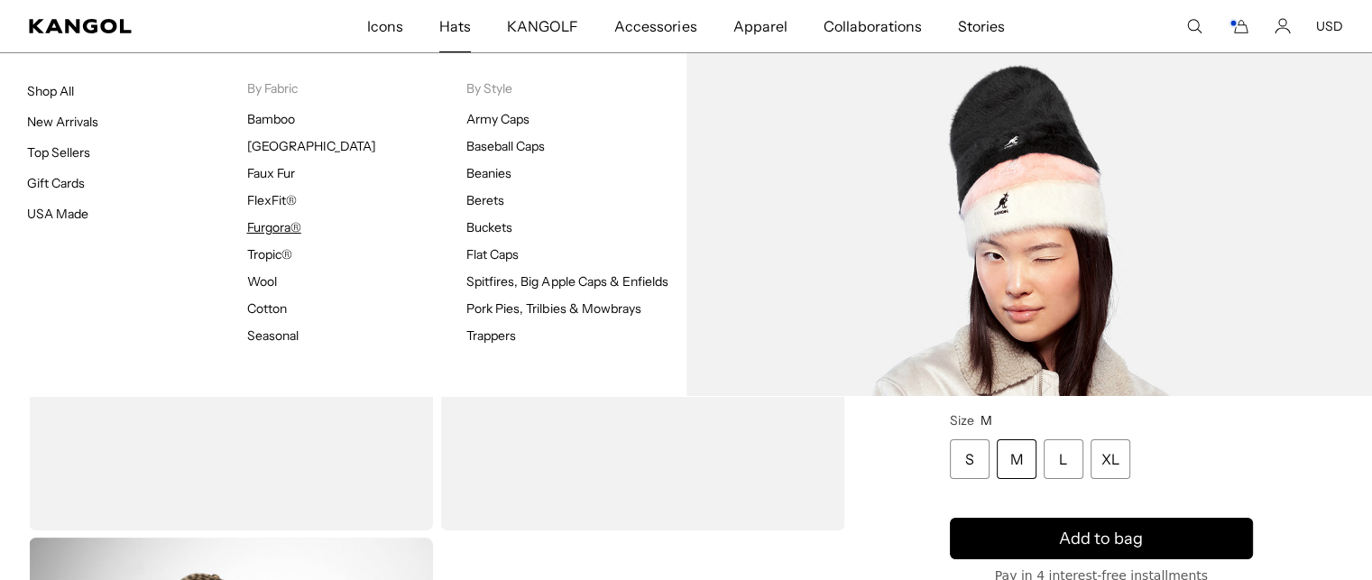
scroll to position [0, 0]
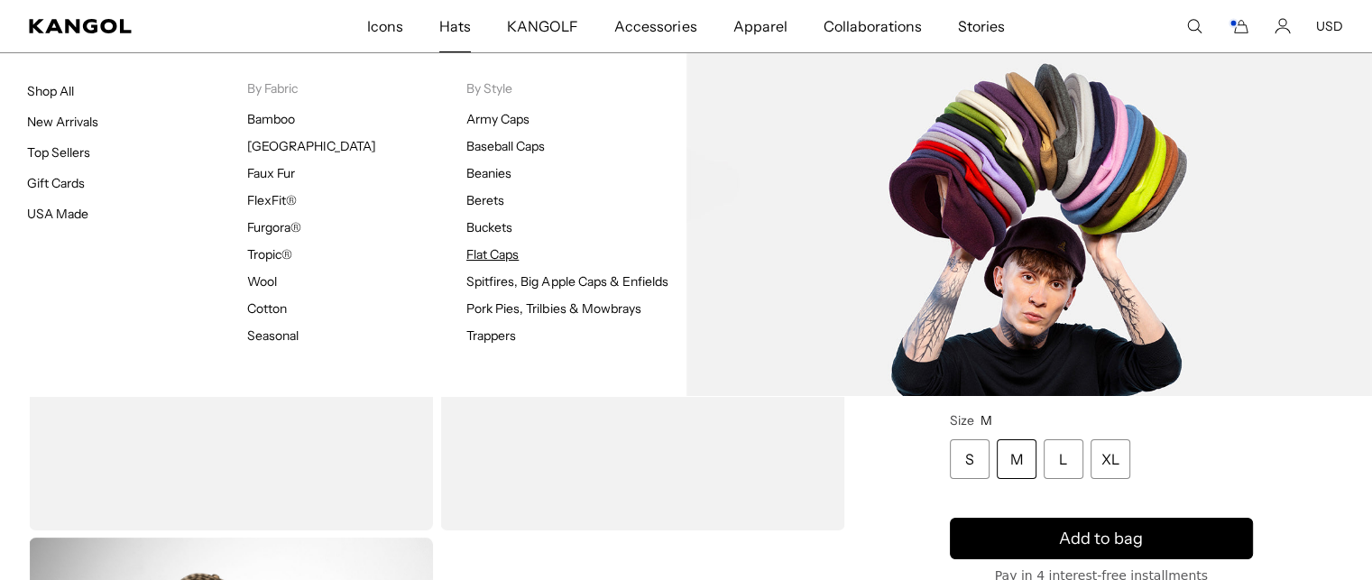
click at [491, 259] on link "Flat Caps" at bounding box center [492, 254] width 52 height 16
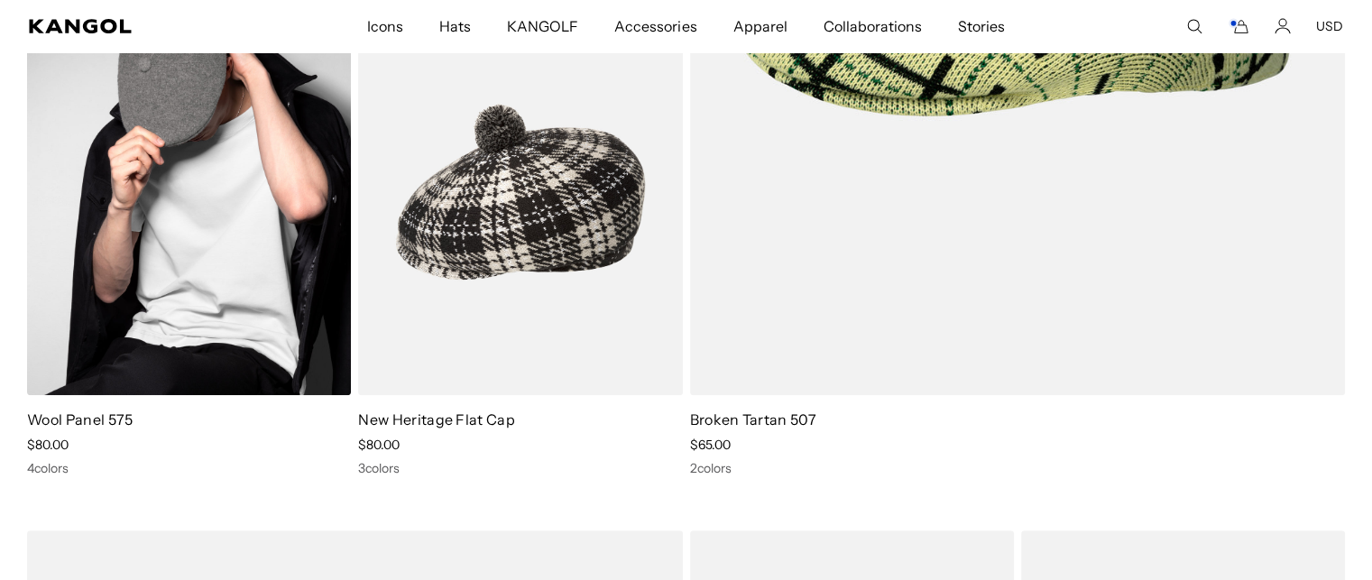
click at [213, 209] on img at bounding box center [189, 191] width 324 height 407
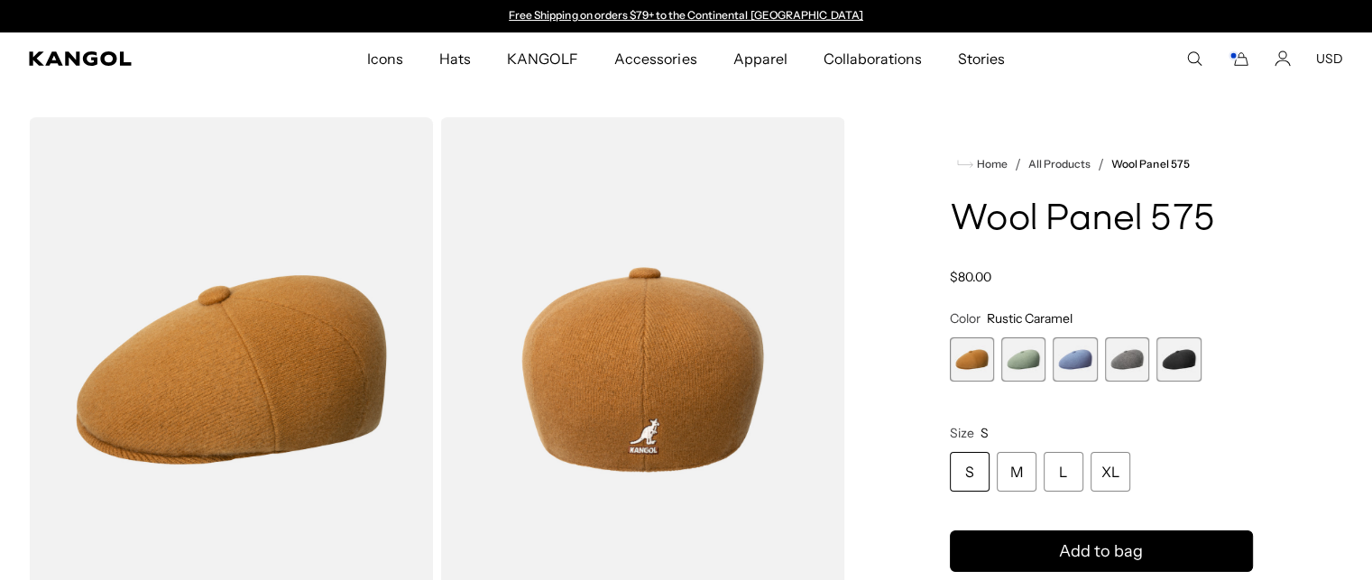
click at [1184, 357] on span "5 of 5" at bounding box center [1179, 359] width 44 height 44
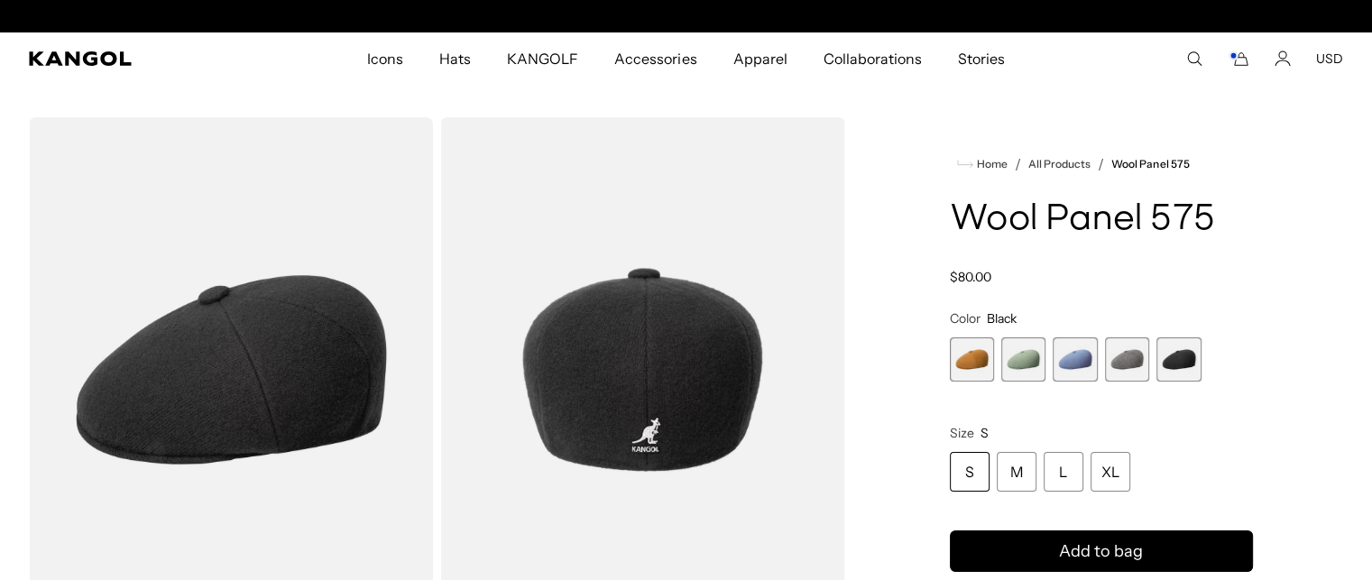
scroll to position [0, 372]
click at [1143, 367] on span "4 of 5" at bounding box center [1127, 359] width 44 height 44
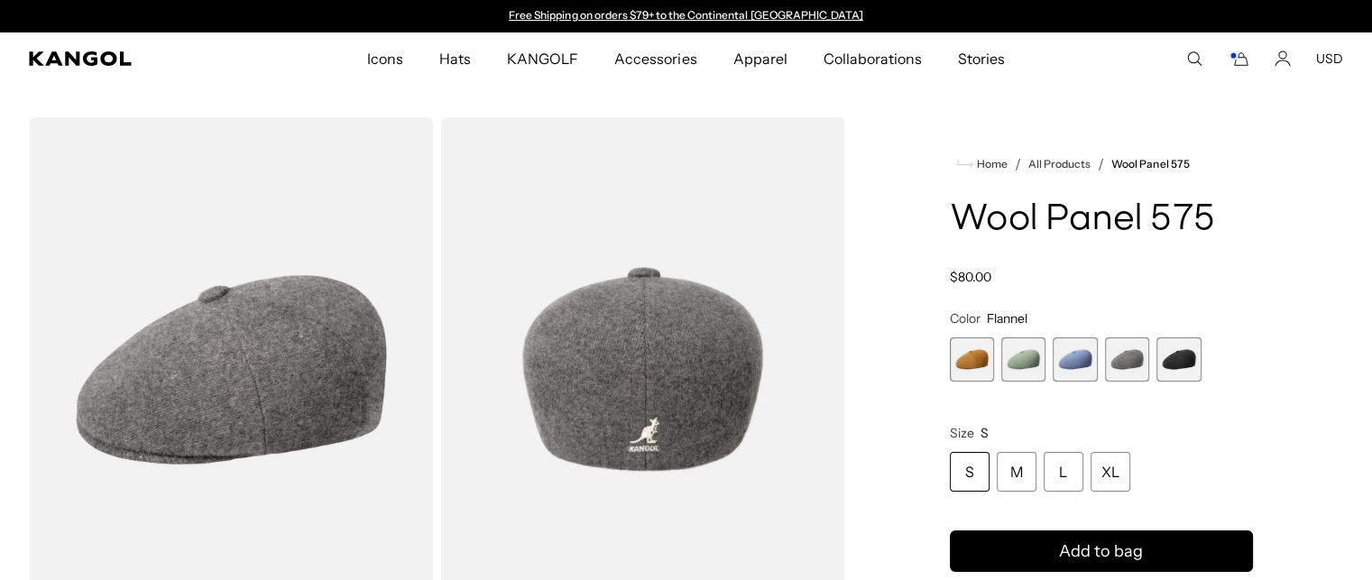
click at [1081, 373] on span "3 of 5" at bounding box center [1075, 359] width 44 height 44
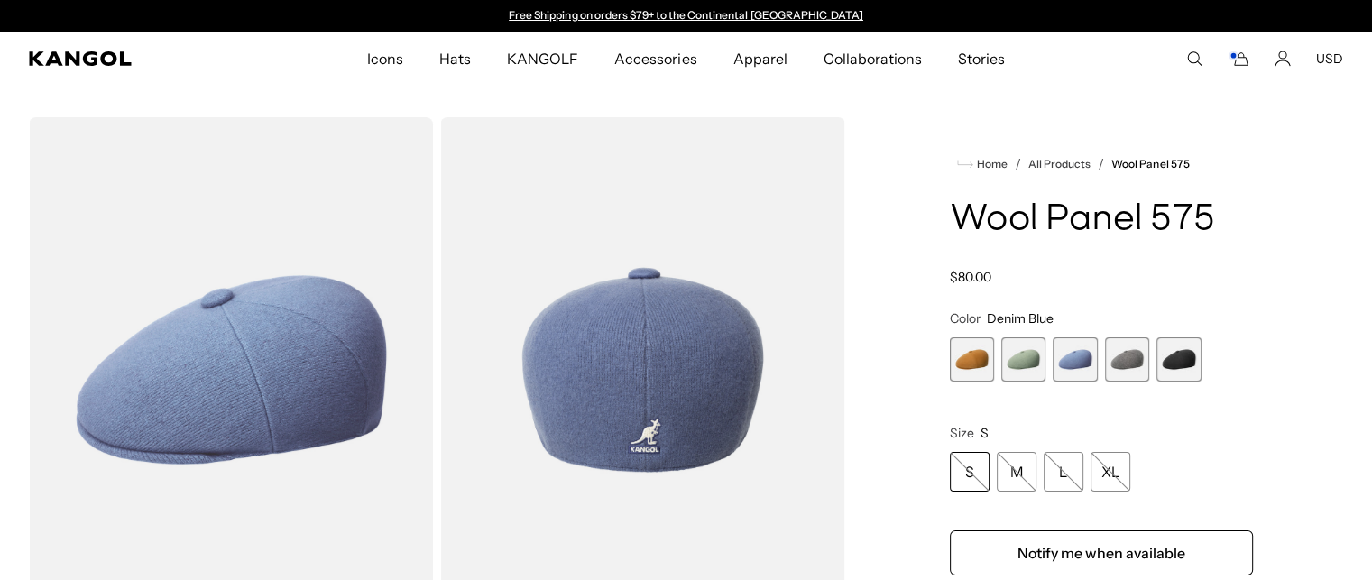
click at [1026, 371] on span "2 of 5" at bounding box center [1023, 359] width 44 height 44
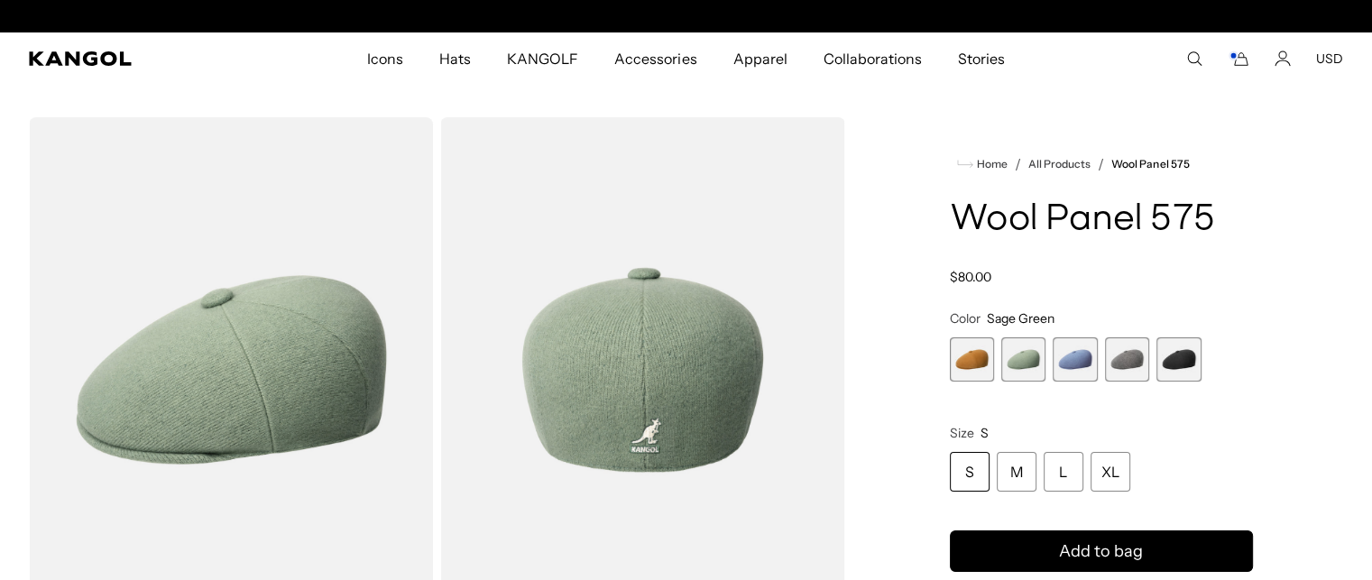
scroll to position [0, 372]
click at [956, 362] on span "1 of 5" at bounding box center [972, 359] width 44 height 44
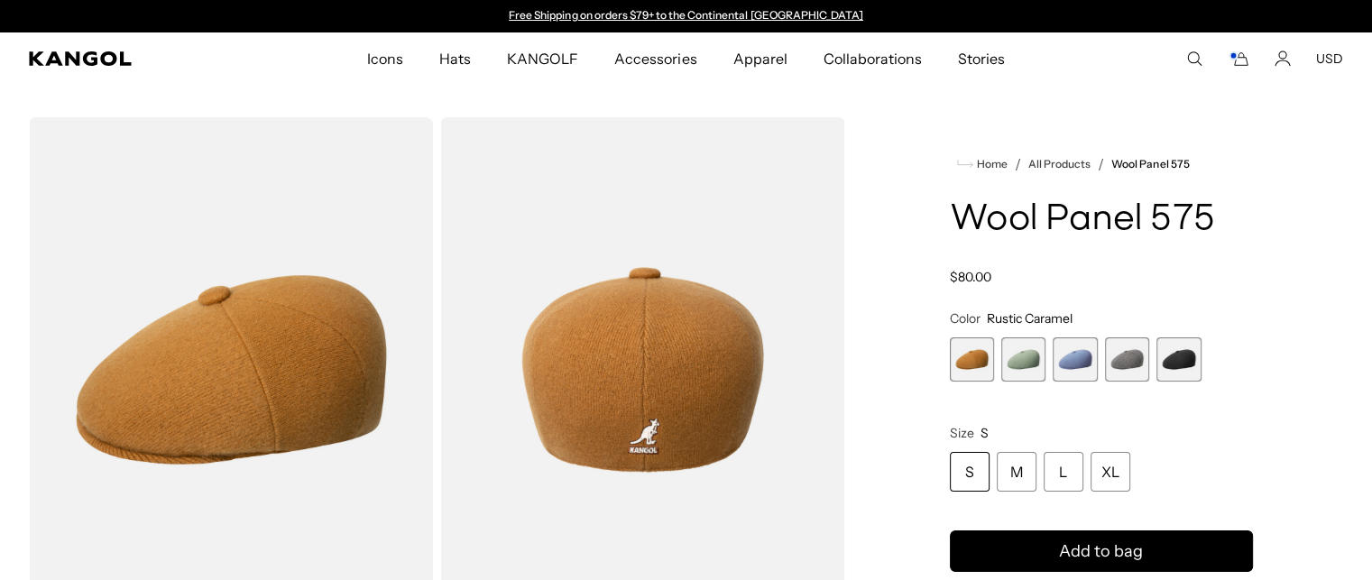
click at [1234, 49] on comp-header "Icons Icons Buckets & Casuals Berets 504s & 507s" at bounding box center [686, 58] width 1372 height 52
